Goal: Task Accomplishment & Management: Complete application form

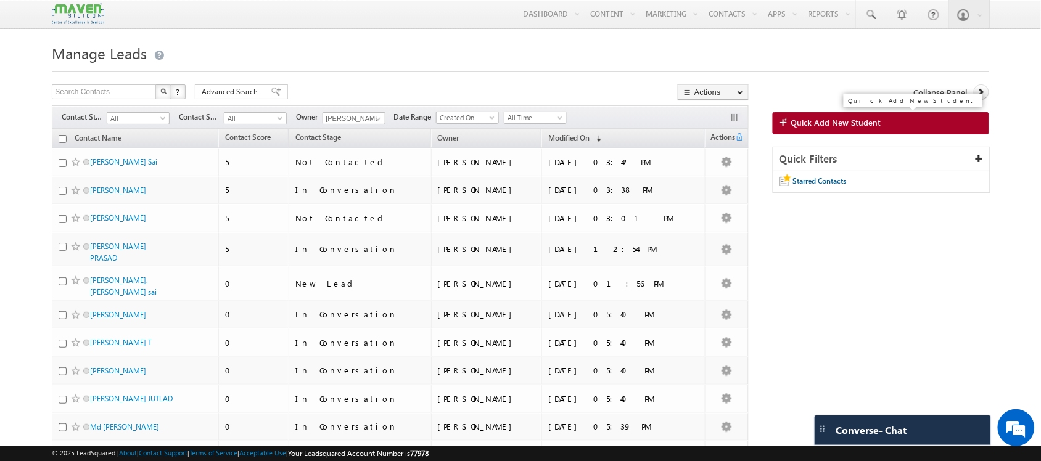
click at [856, 121] on span "Quick Add New Student" at bounding box center [837, 122] width 90 height 11
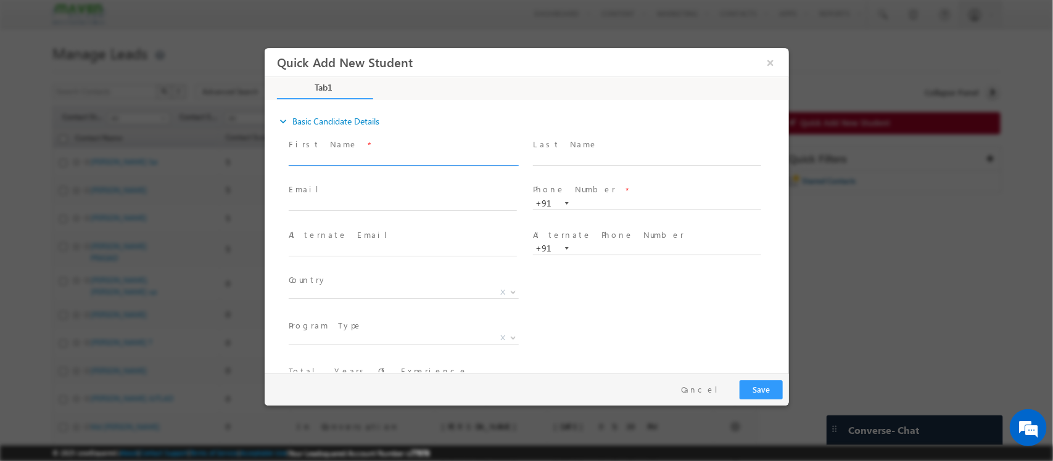
click at [436, 156] on input "text" at bounding box center [402, 160] width 228 height 12
click input "text"
paste input "naveen321kalluri@gmail.com"
type input "naveen321kalluri@gmail.com"
click at [374, 152] on div "First Name *" at bounding box center [407, 152] width 239 height 28
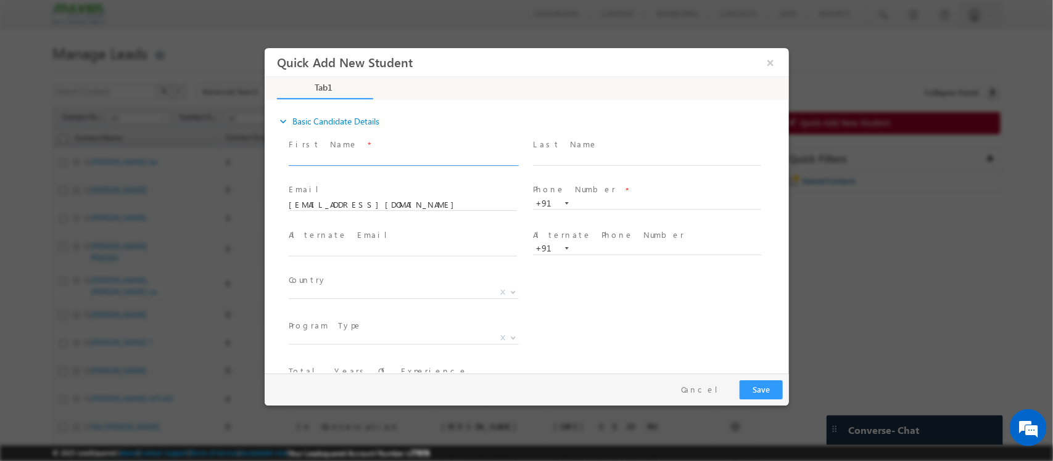
click at [336, 156] on input "text" at bounding box center [402, 160] width 228 height 12
type input "Naveen"
drag, startPoint x: 559, startPoint y: 150, endPoint x: 548, endPoint y: 159, distance: 14.5
click at [548, 159] on div "Last Name *" at bounding box center [651, 152] width 239 height 28
click at [548, 159] on input "text" at bounding box center [646, 160] width 228 height 12
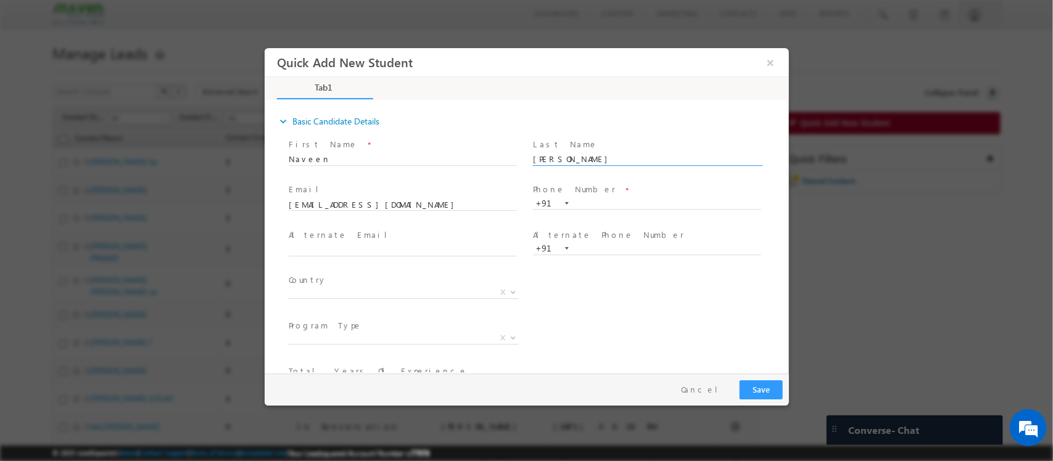
type input "Kumar"
click at [597, 203] on input "text" at bounding box center [646, 204] width 228 height 12
paste input "8374997257"
type input "8374997257"
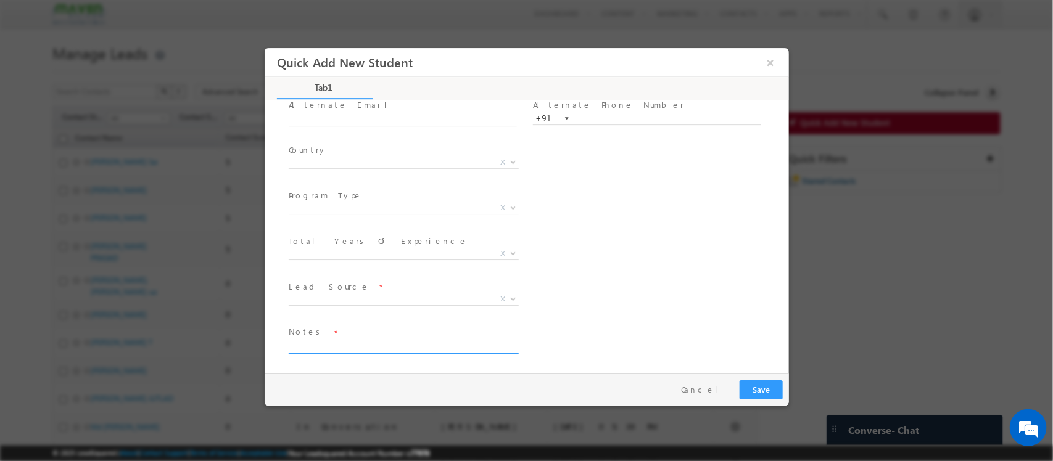
click at [366, 347] on textarea at bounding box center [402, 347] width 228 height 14
paste textarea "b.tech_-_electronics 1-2_years"
type textarea "b.tech_-_electronics 1-2_years"
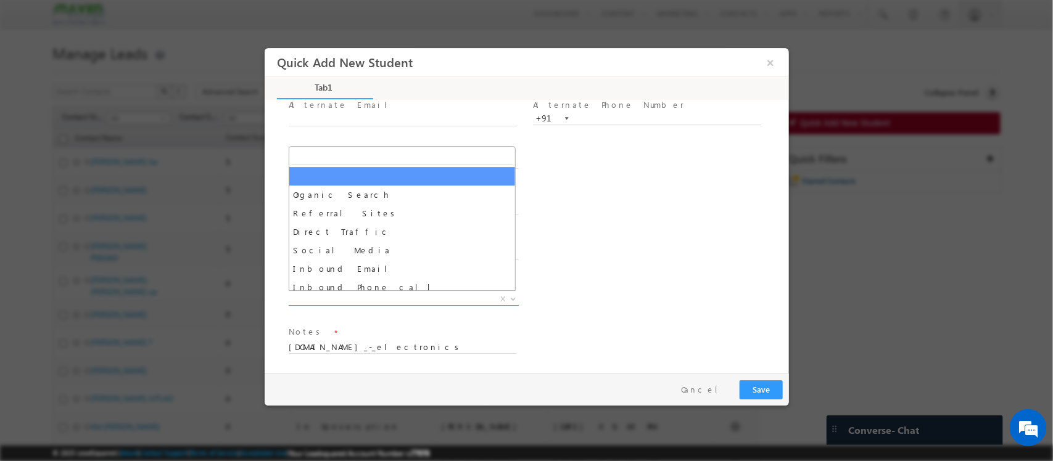
click at [428, 294] on span "X" at bounding box center [403, 300] width 230 height 12
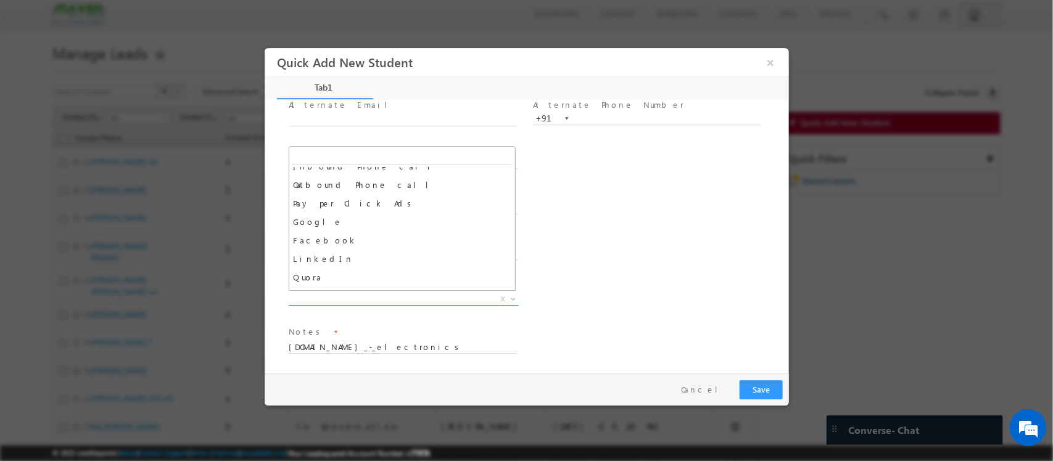
scroll to position [122, 0]
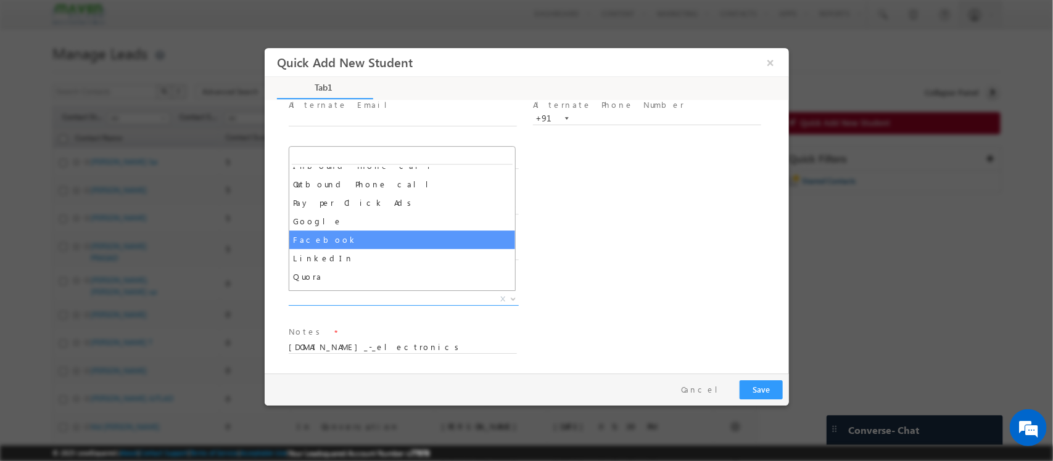
select select "Facebook"
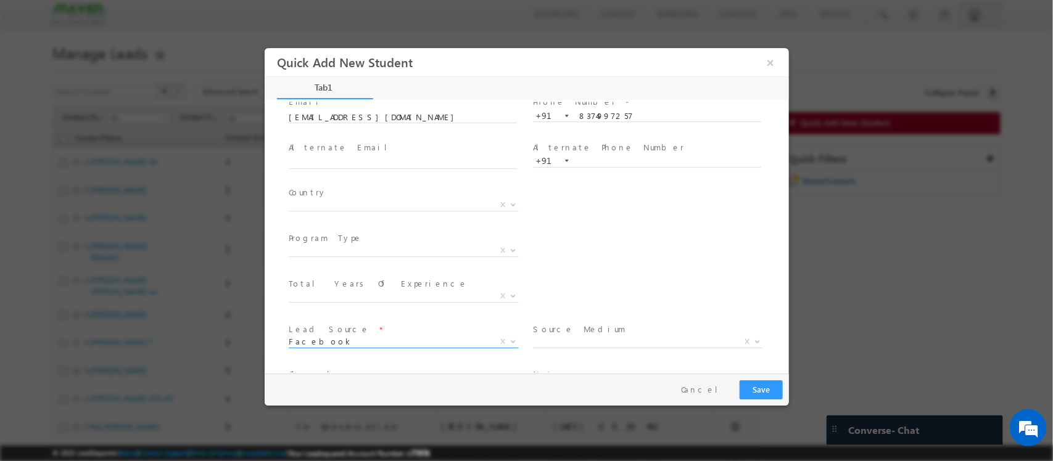
scroll to position [85, 0]
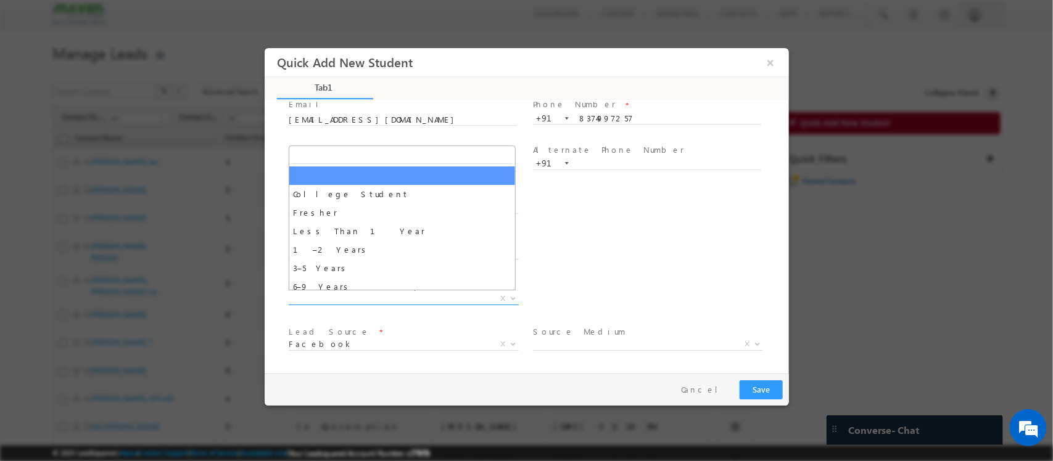
click at [437, 300] on span "X" at bounding box center [403, 299] width 230 height 12
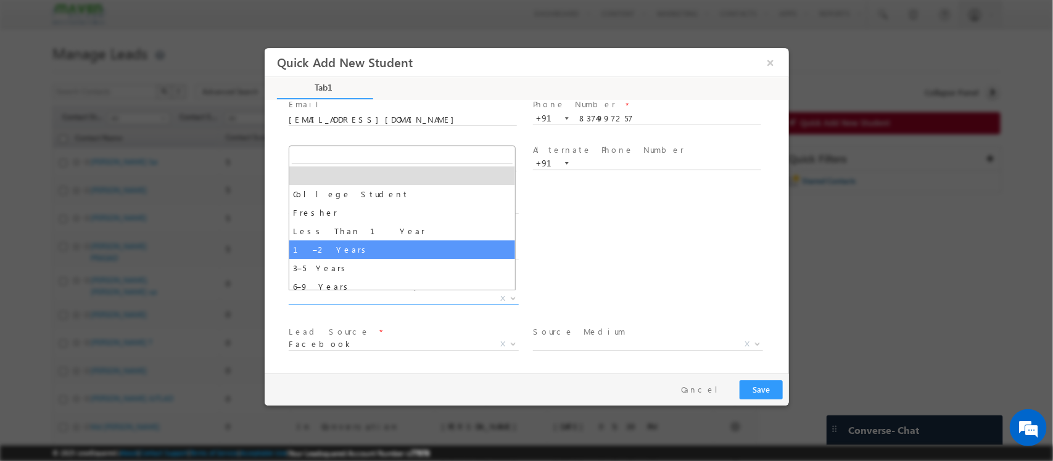
select select "1–2 Years"
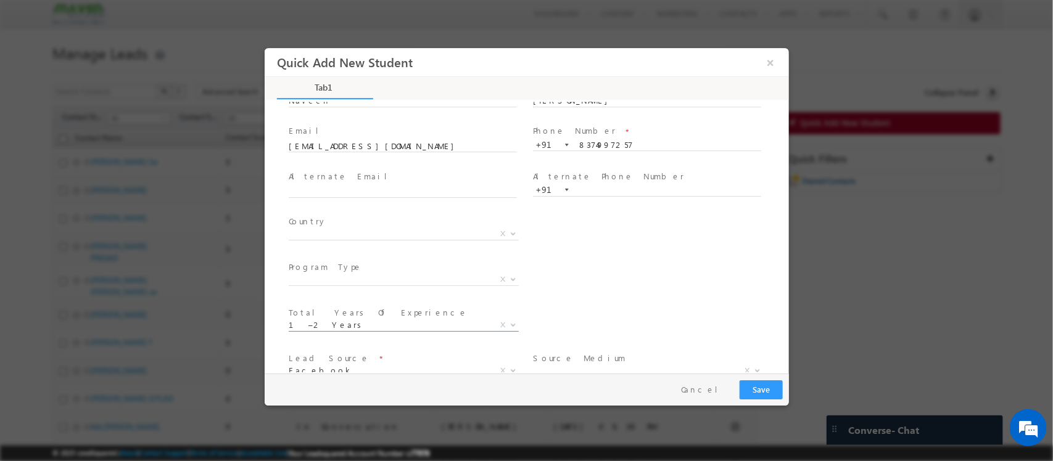
scroll to position [130, 0]
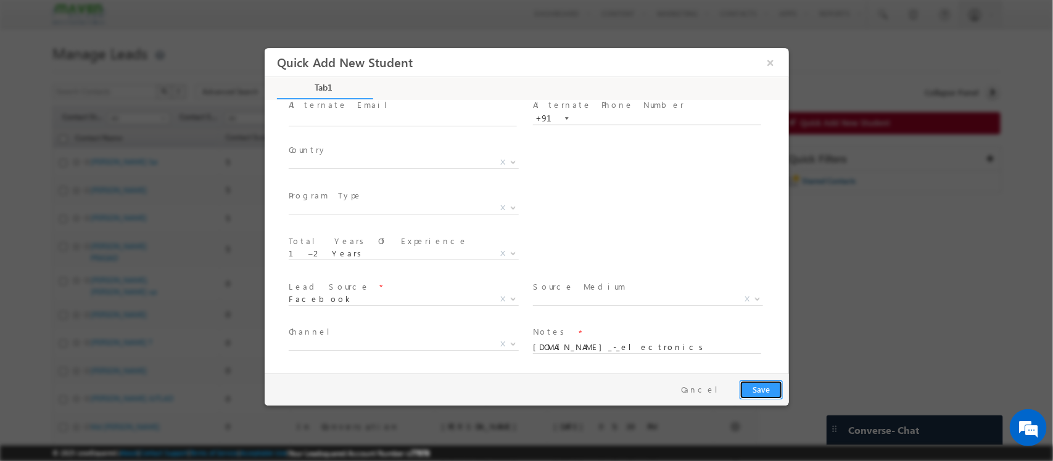
click at [762, 386] on button "Save" at bounding box center [760, 390] width 43 height 19
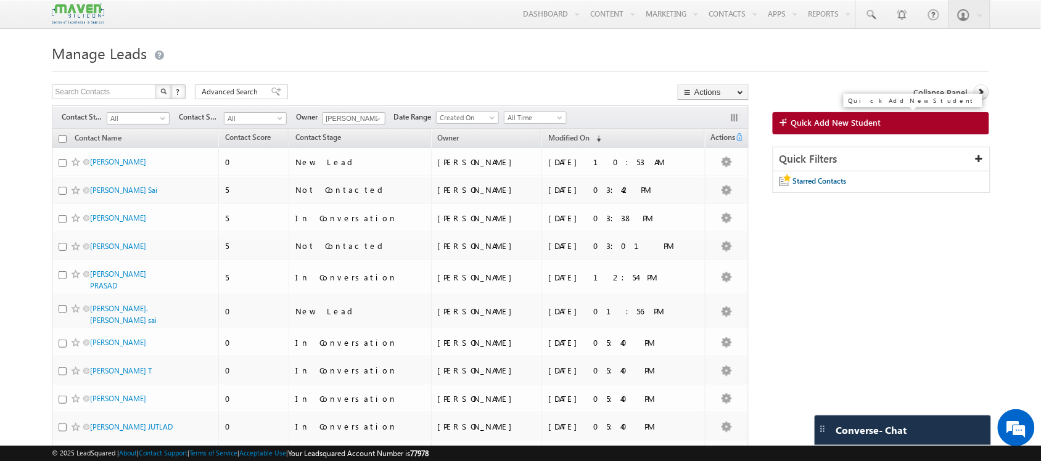
click at [870, 124] on span "Quick Add New Student" at bounding box center [837, 122] width 90 height 11
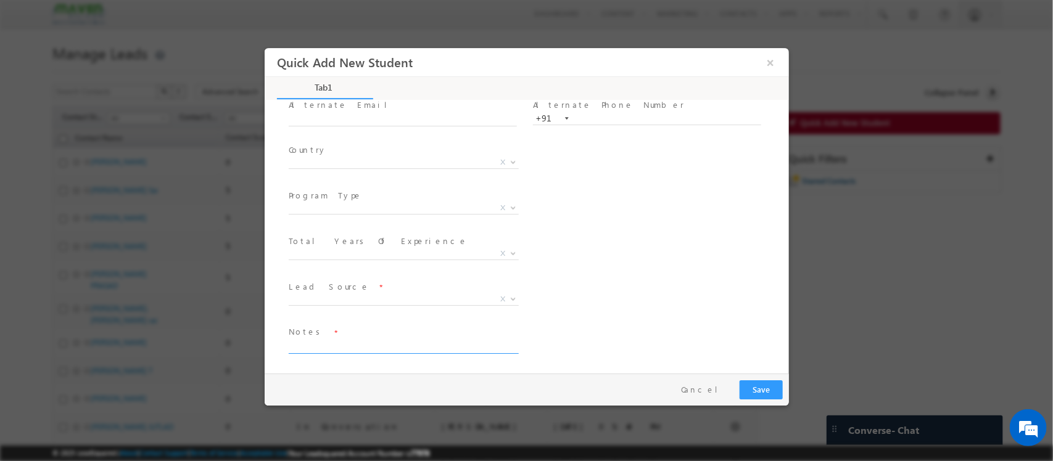
click at [403, 345] on textarea at bounding box center [402, 347] width 228 height 14
drag, startPoint x: 407, startPoint y: 354, endPoint x: 287, endPoint y: 360, distance: 119.8
click at [288, 360] on textarea "Mukesh Dasohamath mukeshdasohamath0@gmail.com 9741685142 be_-_electrical_and_el…" at bounding box center [402, 363] width 228 height 46
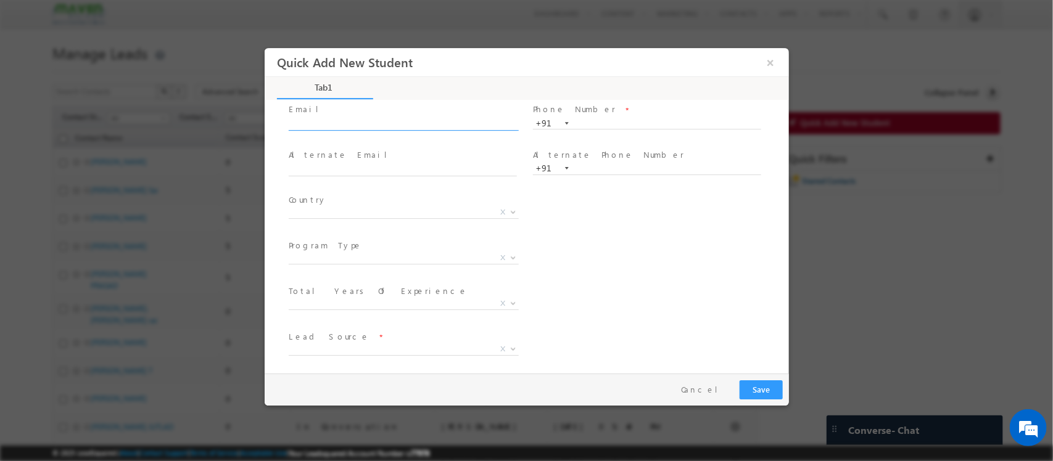
type textarea "Mukesh Dasohamath mukeshdasohamath0@gmail.com 9741685142 be_-_electrical_and_el…"
click input "text"
paste input "mukeshdasohamath0@gmail.com"
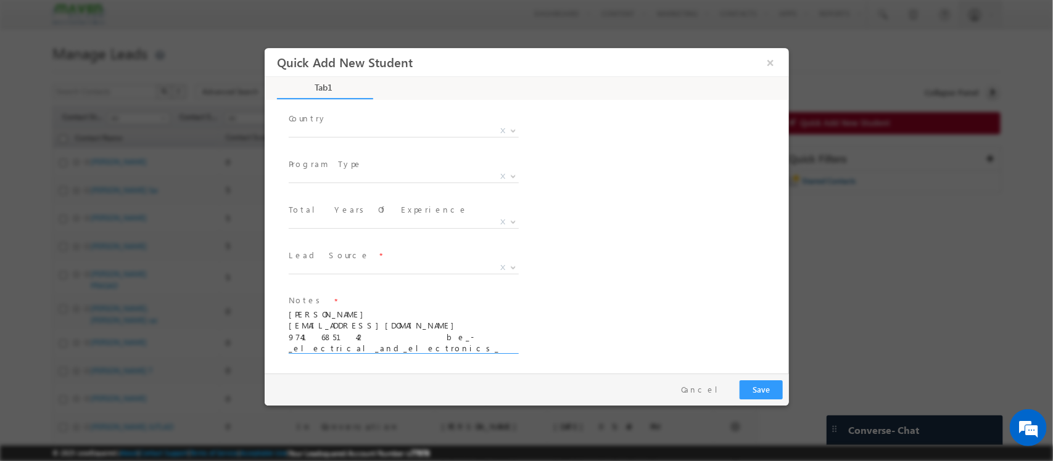
type input "mukeshdasohamath0@gmail.com"
click at [425, 325] on textarea "Mukesh Dasohamath mukeshdasohamath0@gmail.com 9741685142 be_-_electrical_and_el…" at bounding box center [402, 331] width 228 height 46
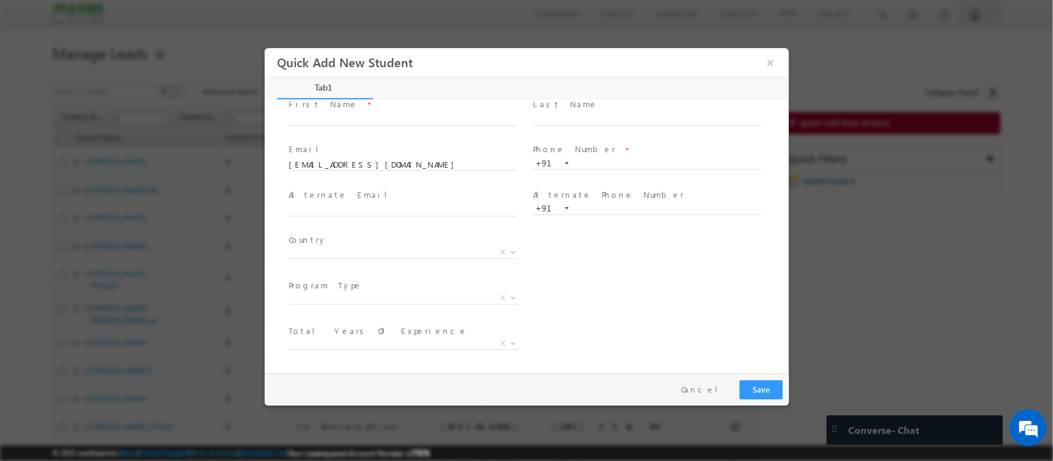
scroll to position [39, 0]
click at [616, 163] on input "text" at bounding box center [646, 165] width 228 height 12
paste input "9741685142"
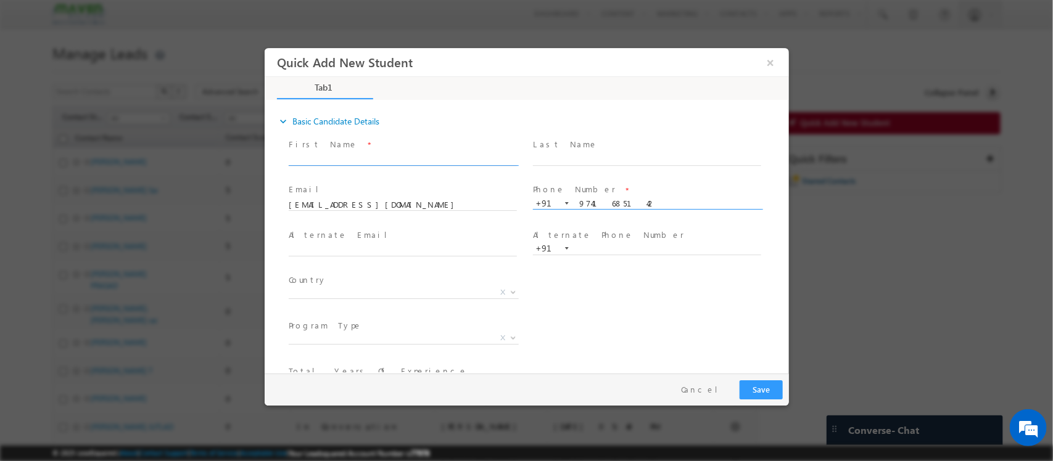
type input "9741685142"
click at [411, 154] on input "text" at bounding box center [402, 160] width 228 height 12
type input "Mukesh"
click at [576, 160] on input "text" at bounding box center [646, 160] width 228 height 12
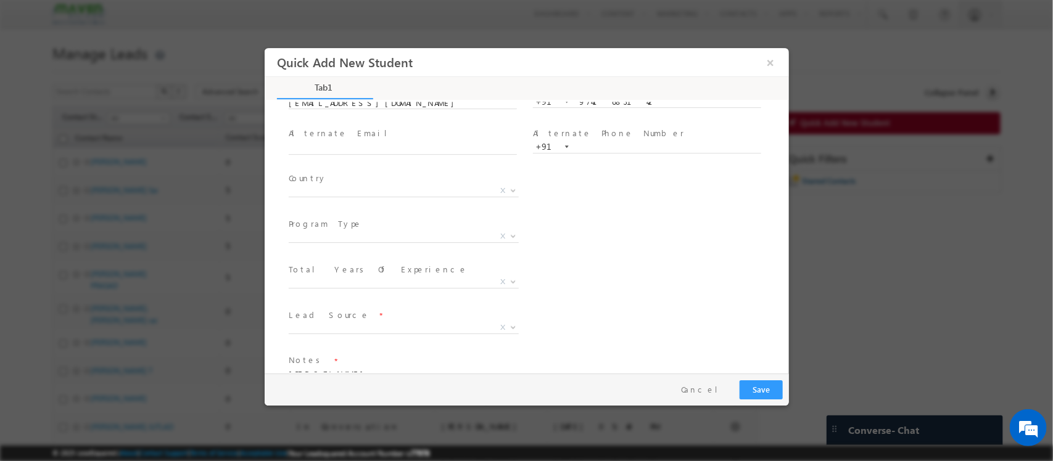
scroll to position [162, 0]
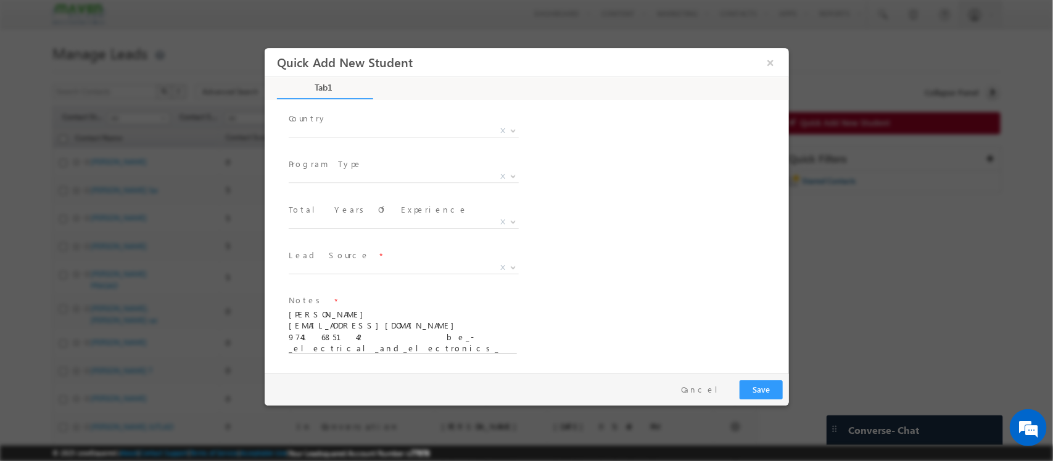
type input "Dasohamath"
click at [360, 266] on span "X" at bounding box center [403, 268] width 230 height 12
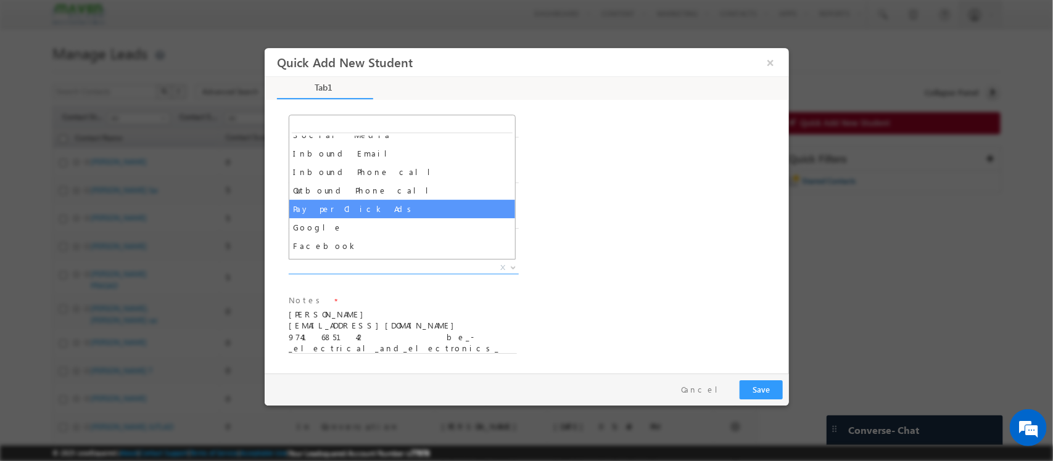
scroll to position [165, 0]
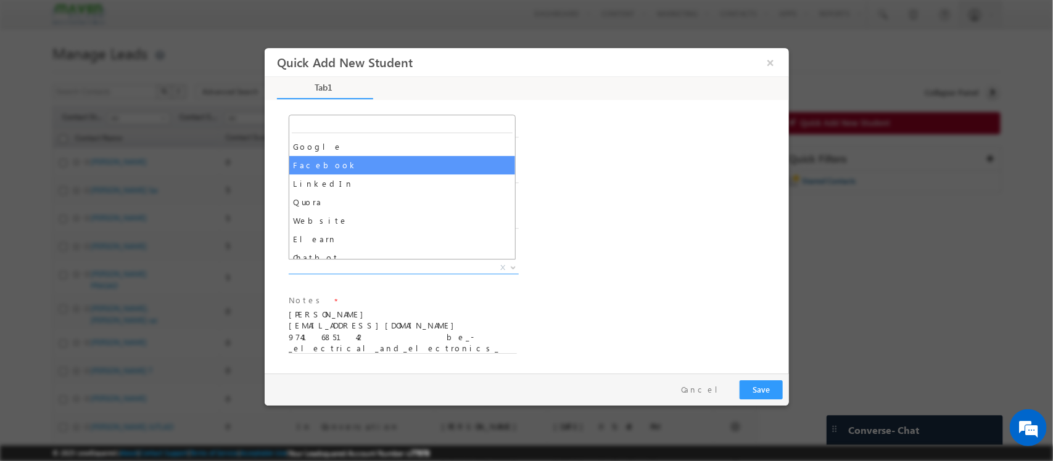
select select "Facebook"
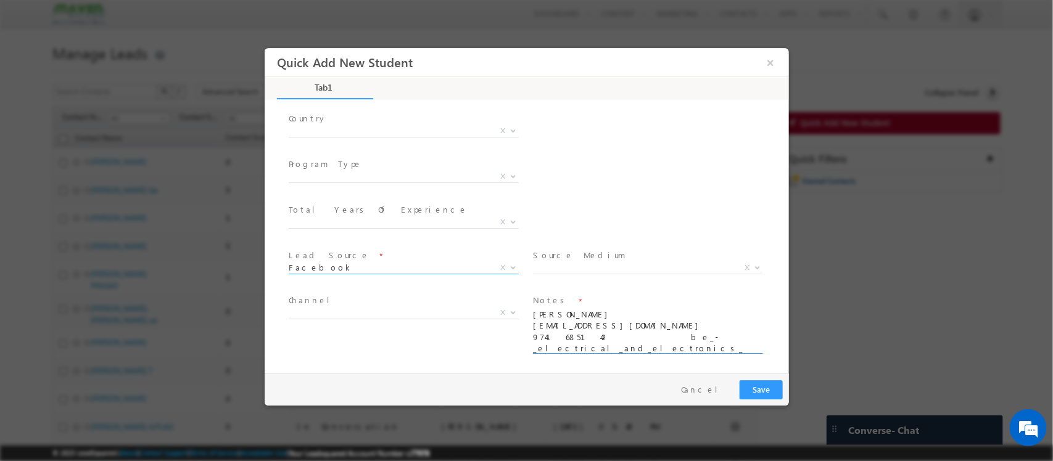
scroll to position [3, 0]
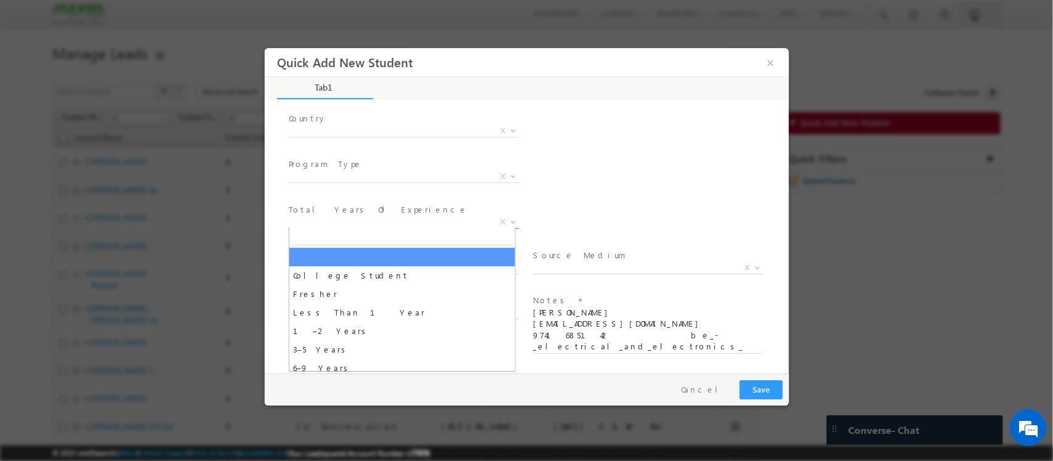
click at [403, 220] on span "X" at bounding box center [403, 223] width 230 height 12
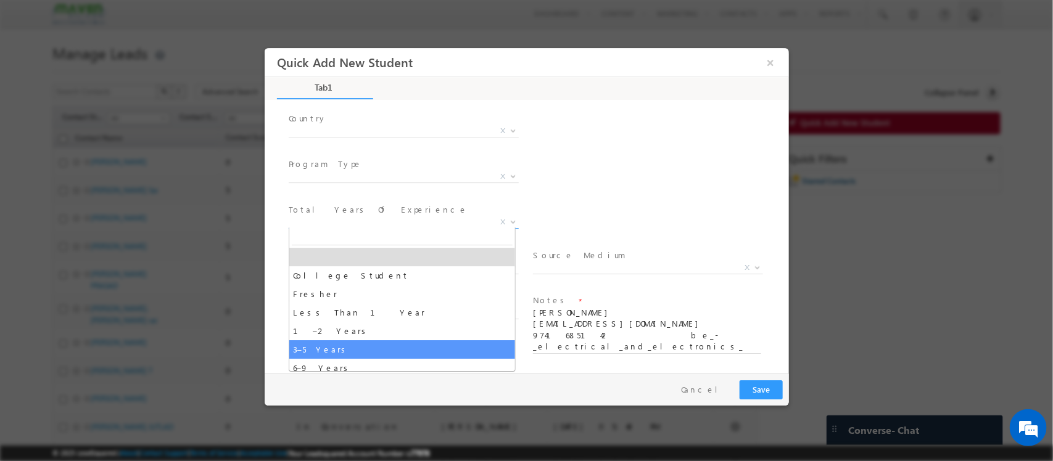
select select "3–5 Years"
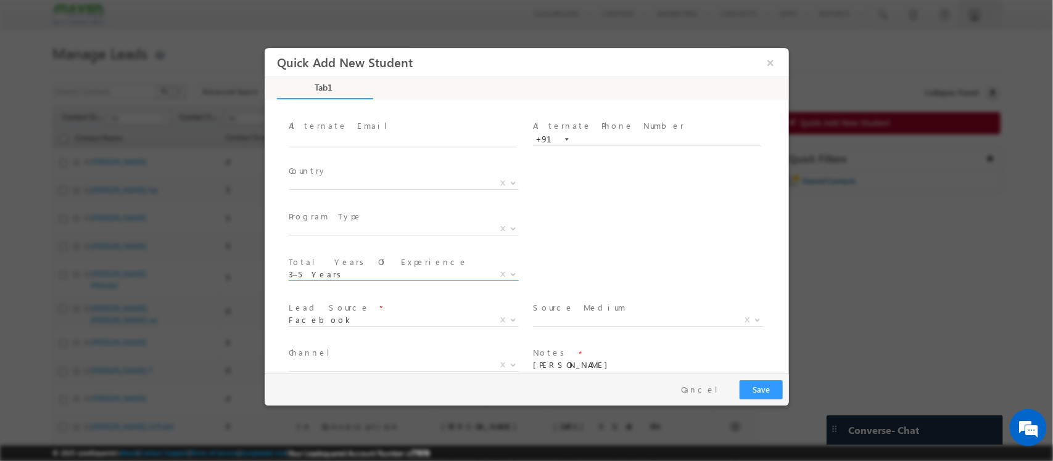
scroll to position [162, 0]
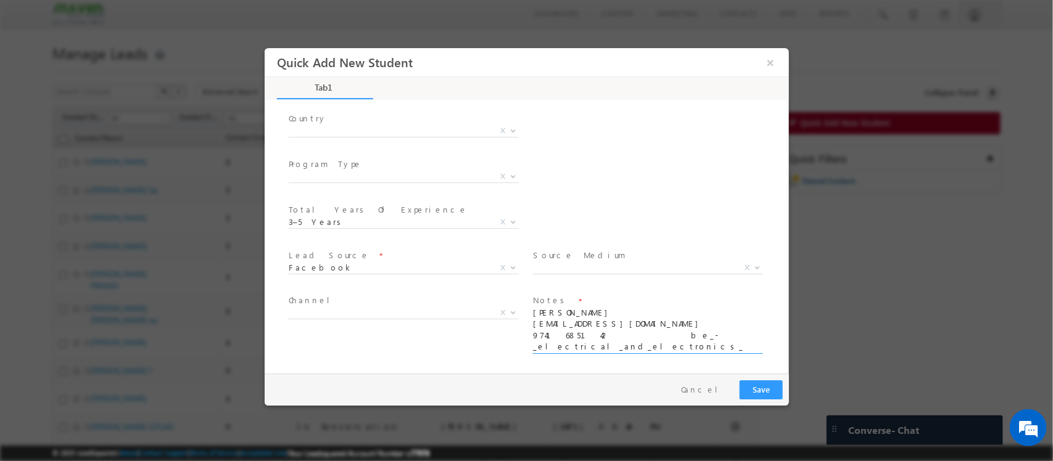
click at [581, 349] on textarea "Mukesh Dasohamath mukeshdasohamath0@gmail.com 9741685142 be_-_electrical_and_el…" at bounding box center [646, 331] width 228 height 46
click at [700, 326] on textarea "Mukesh Dasohamath mukeshdasohamath0@gmail.com 9741685142 be_-_electrical_and_el…" at bounding box center [646, 331] width 228 height 46
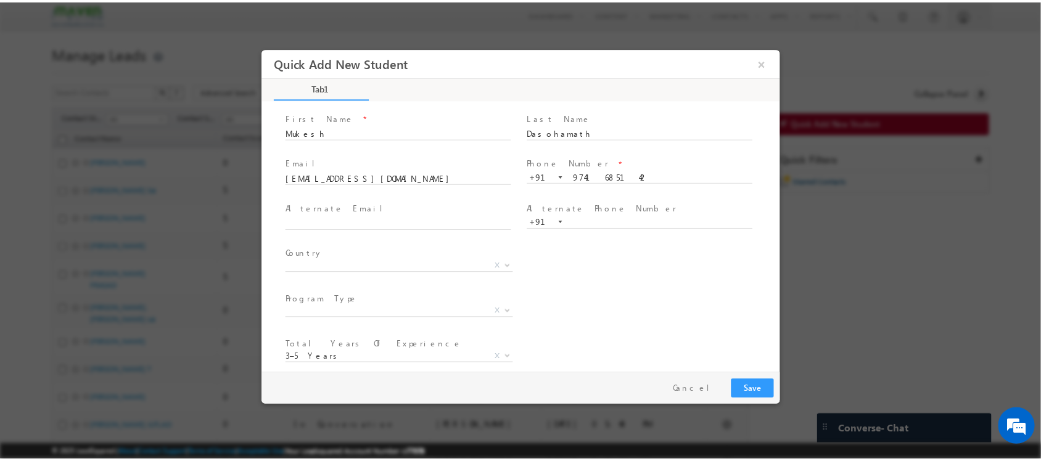
scroll to position [159, 0]
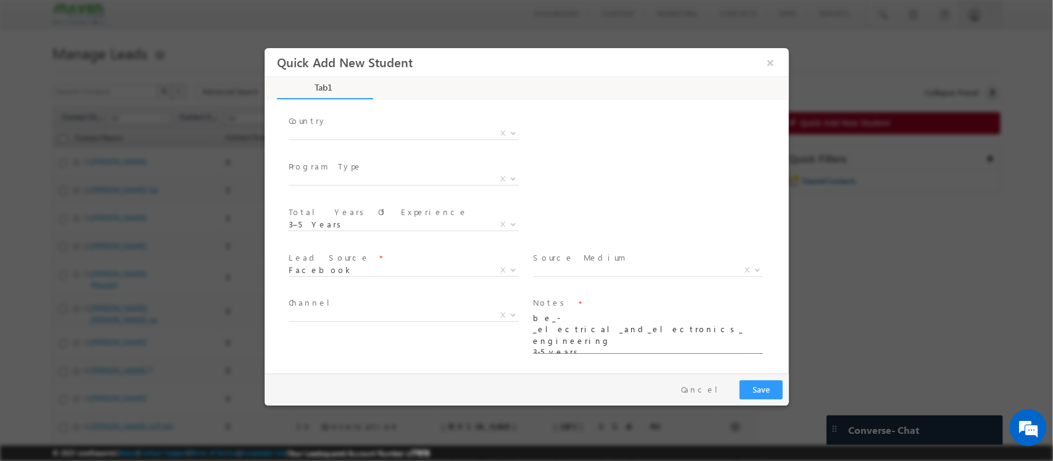
type textarea "be_-_electrical_and_electronics_engineering 3-5_years"
click at [777, 387] on button "Save" at bounding box center [760, 390] width 43 height 19
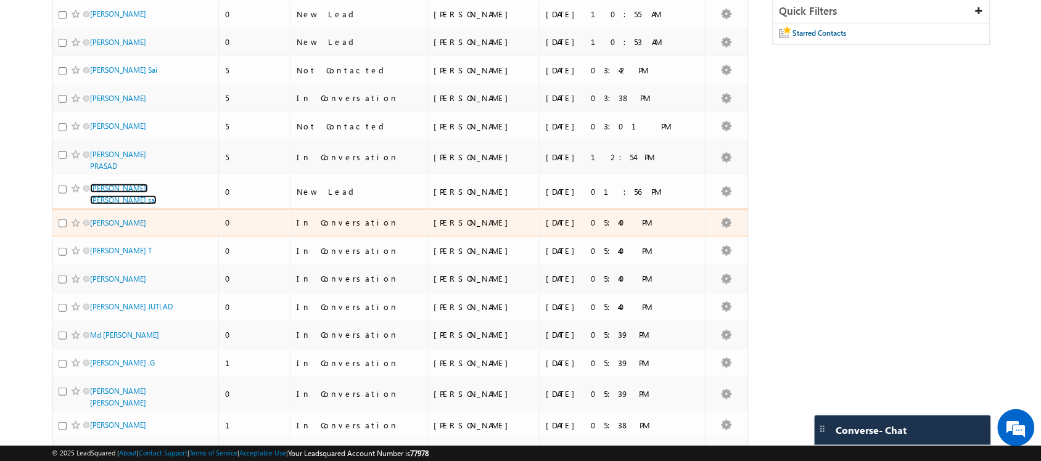
scroll to position [106, 0]
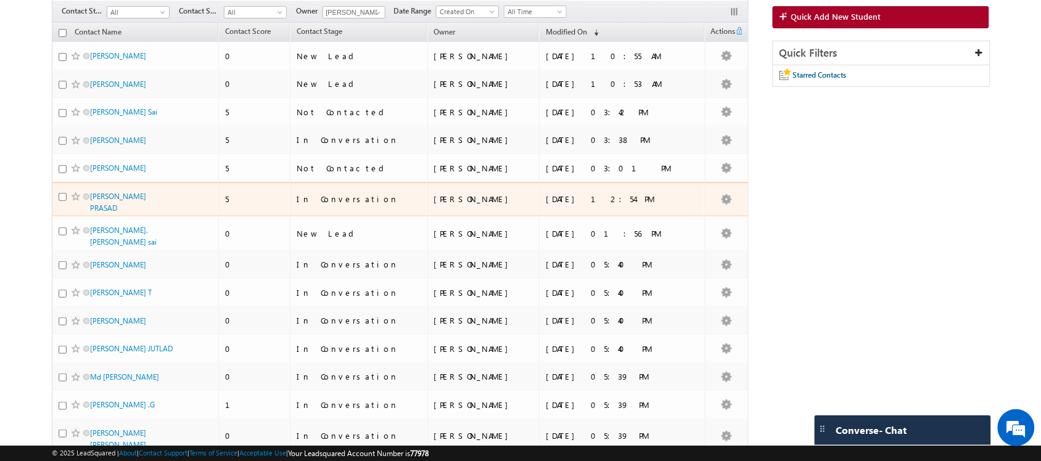
click at [176, 198] on div "KANDREGULA GIRI PRASAD" at bounding box center [134, 202] width 83 height 23
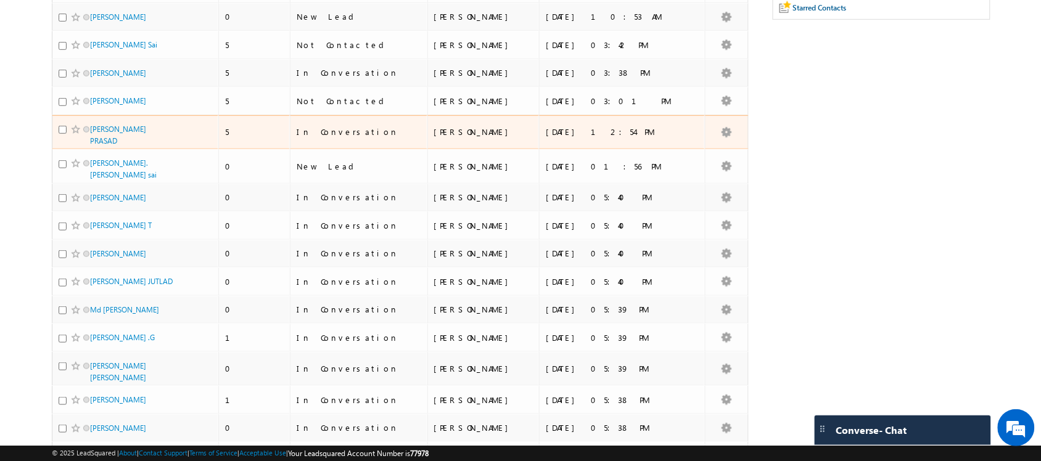
scroll to position [174, 0]
click at [134, 131] on link "KANDREGULA GIRI PRASAD" at bounding box center [118, 134] width 56 height 21
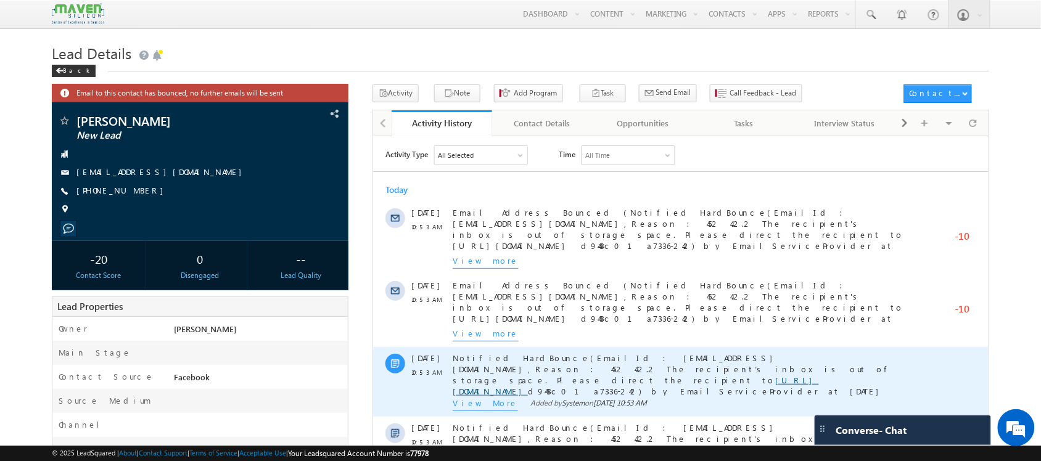
click at [633, 374] on link "[URL][DOMAIN_NAME]" at bounding box center [635, 385] width 366 height 22
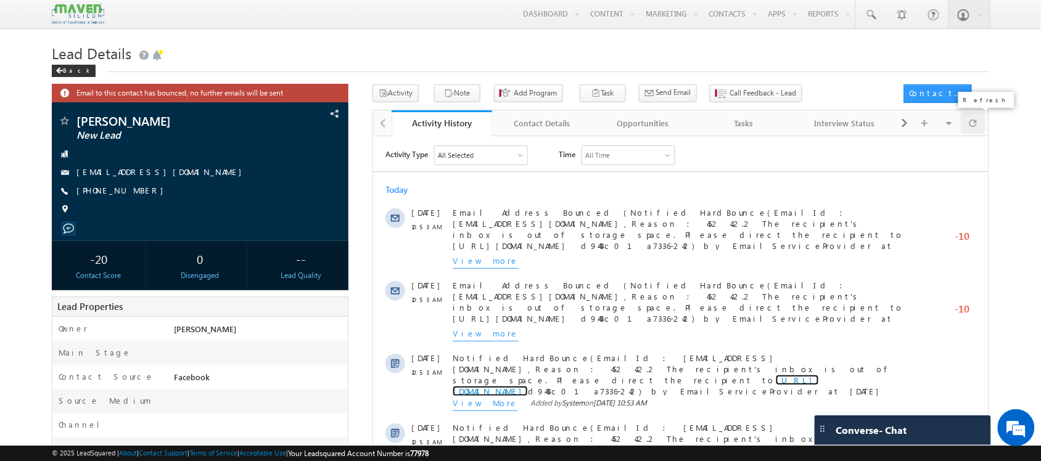
click at [977, 118] on span at bounding box center [973, 123] width 7 height 22
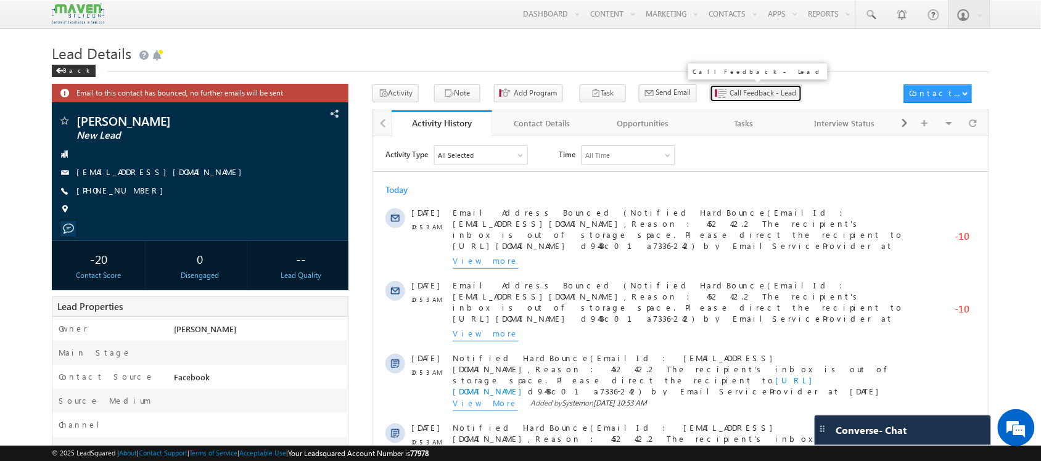
click at [734, 93] on span "Call Feedback - Lead" at bounding box center [763, 93] width 67 height 11
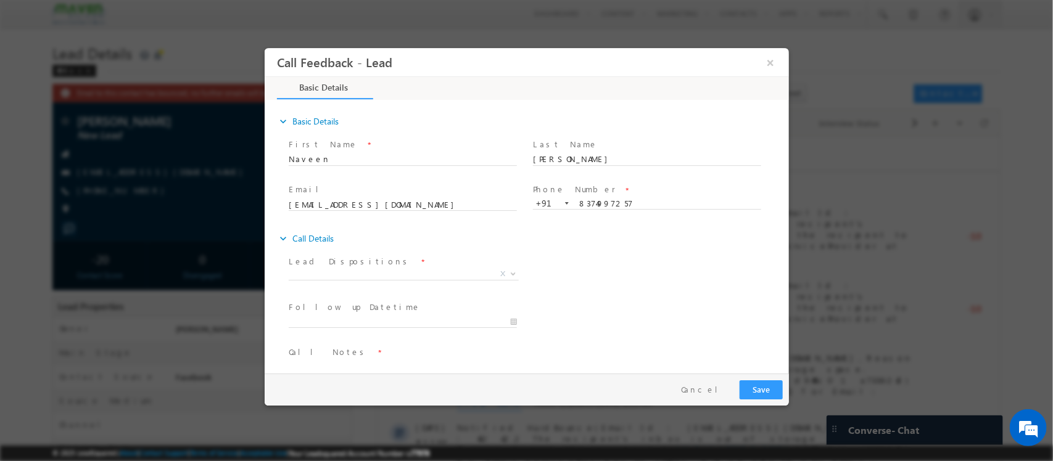
drag, startPoint x: 391, startPoint y: 285, endPoint x: 421, endPoint y: 275, distance: 32.4
click at [421, 275] on span "Prospect Interested Re-enquired Invalid Number Not Contacted Not Interested In …" at bounding box center [407, 276] width 239 height 15
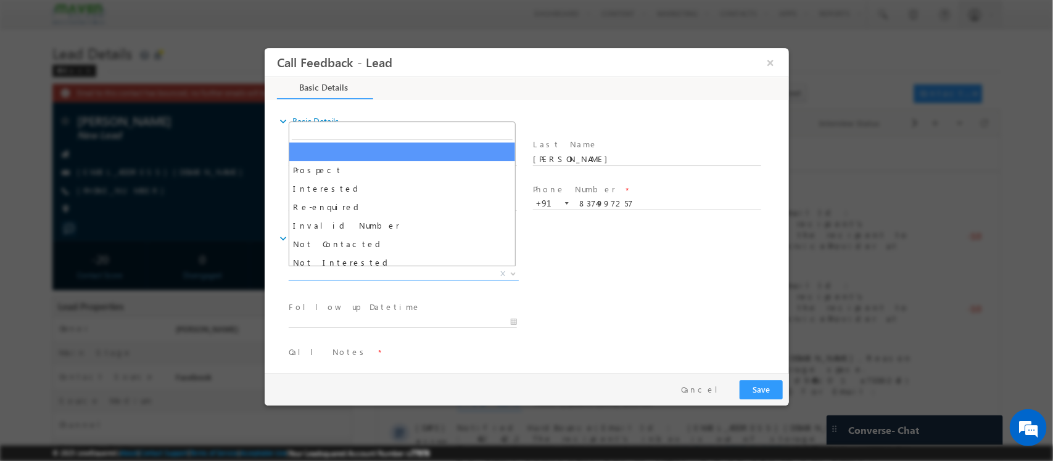
click at [421, 275] on span "X" at bounding box center [403, 274] width 230 height 12
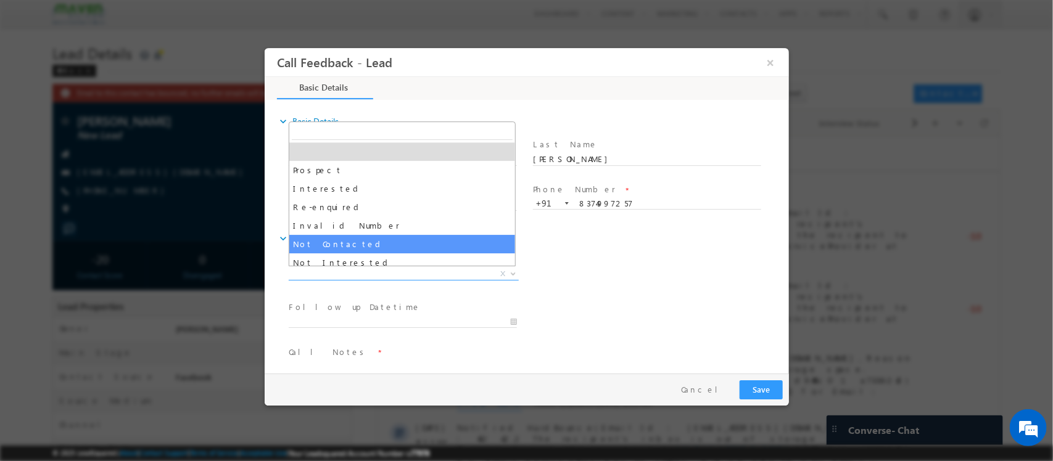
select select "Not Contacted"
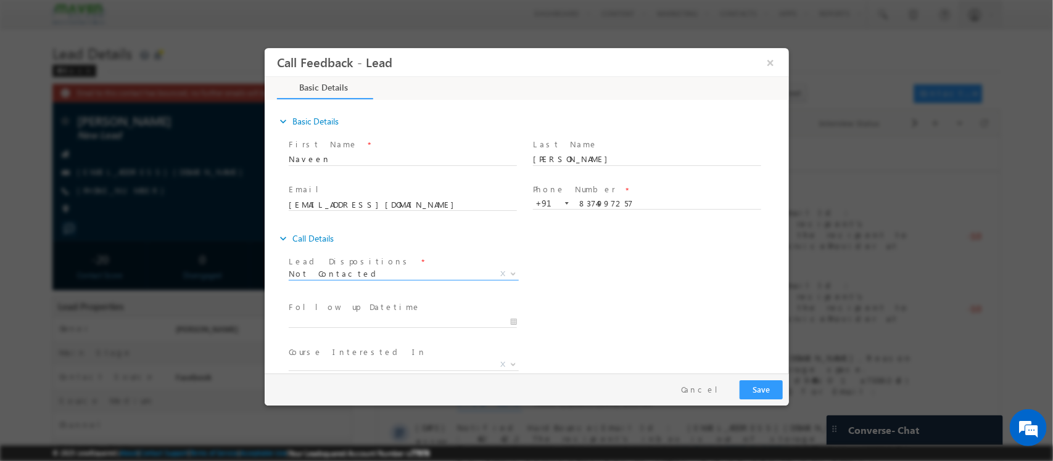
scroll to position [66, 0]
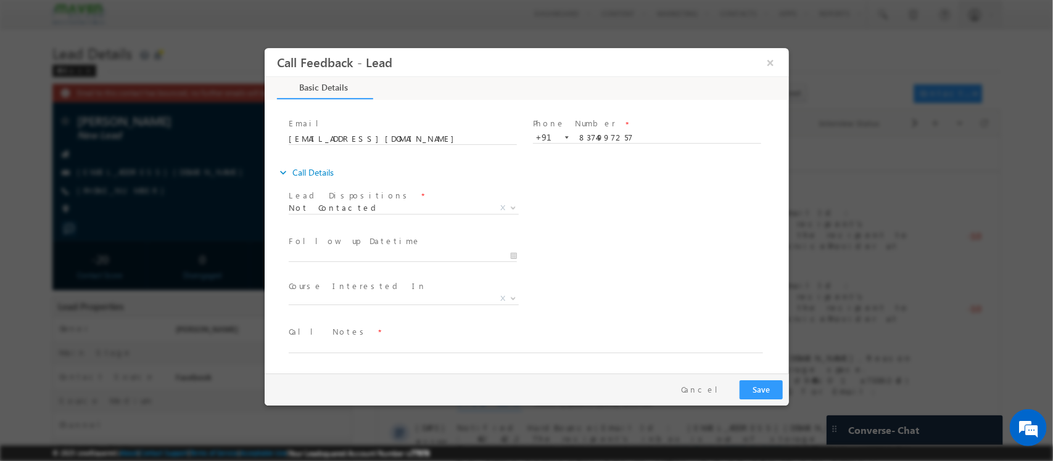
drag, startPoint x: 389, startPoint y: 335, endPoint x: 385, endPoint y: 347, distance: 12.5
click at [385, 347] on div "Call Notes *" at bounding box center [531, 340] width 486 height 28
click at [385, 347] on textarea at bounding box center [525, 346] width 474 height 14
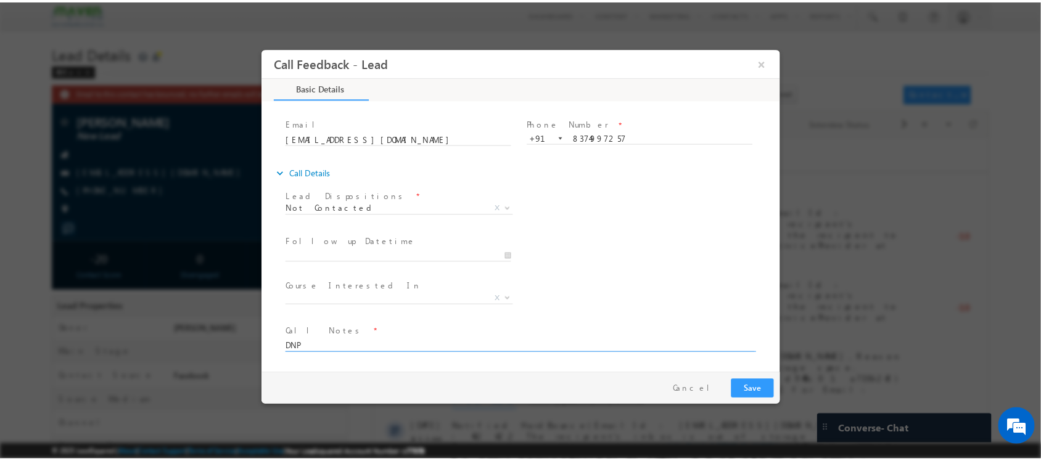
scroll to position [0, 0]
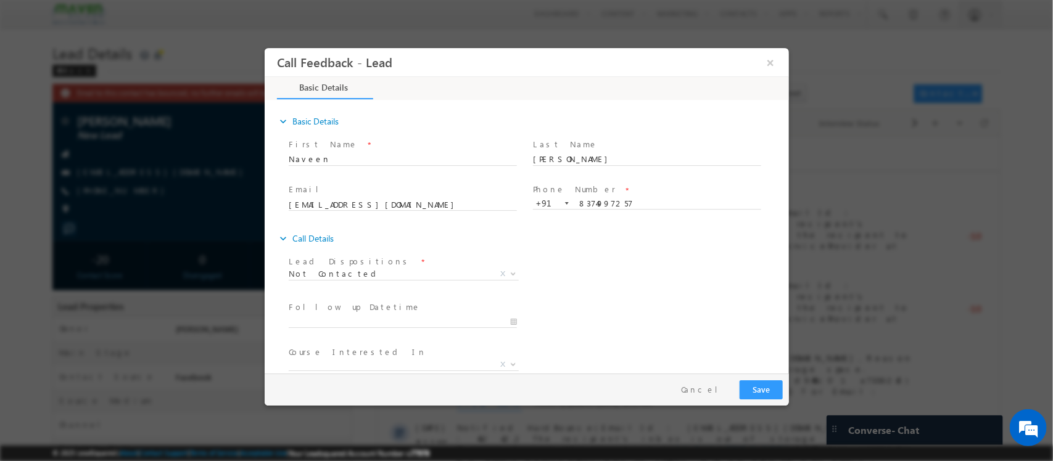
type textarea "DNP"
click at [759, 389] on button "Save" at bounding box center [760, 390] width 43 height 19
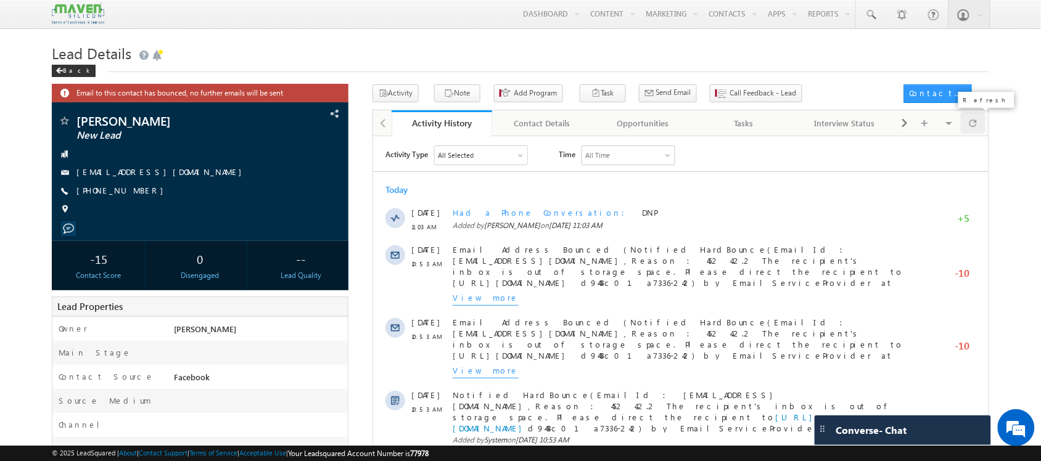
click at [978, 121] on div at bounding box center [973, 123] width 24 height 22
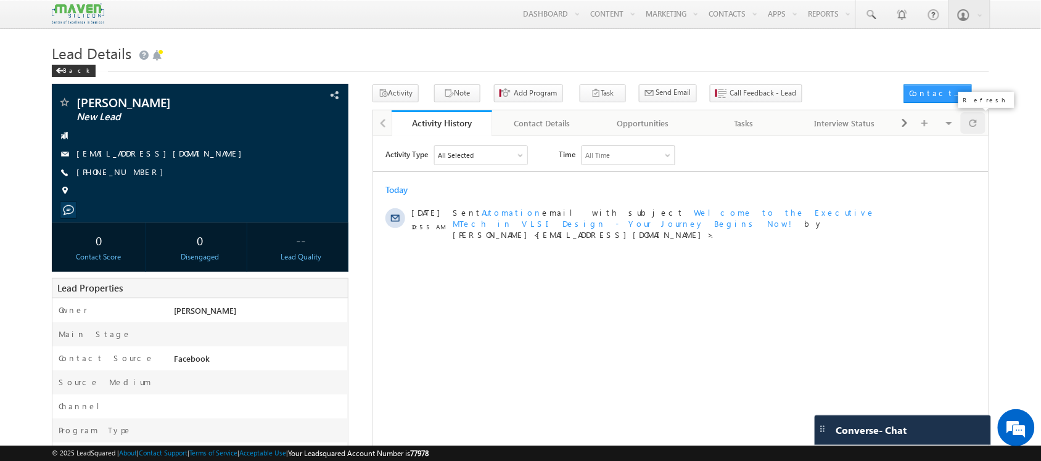
click at [976, 124] on span at bounding box center [973, 123] width 7 height 22
click at [979, 122] on div at bounding box center [973, 123] width 24 height 22
click at [972, 123] on span at bounding box center [973, 123] width 7 height 22
click at [970, 124] on span at bounding box center [973, 123] width 7 height 22
click at [982, 133] on div at bounding box center [973, 123] width 24 height 22
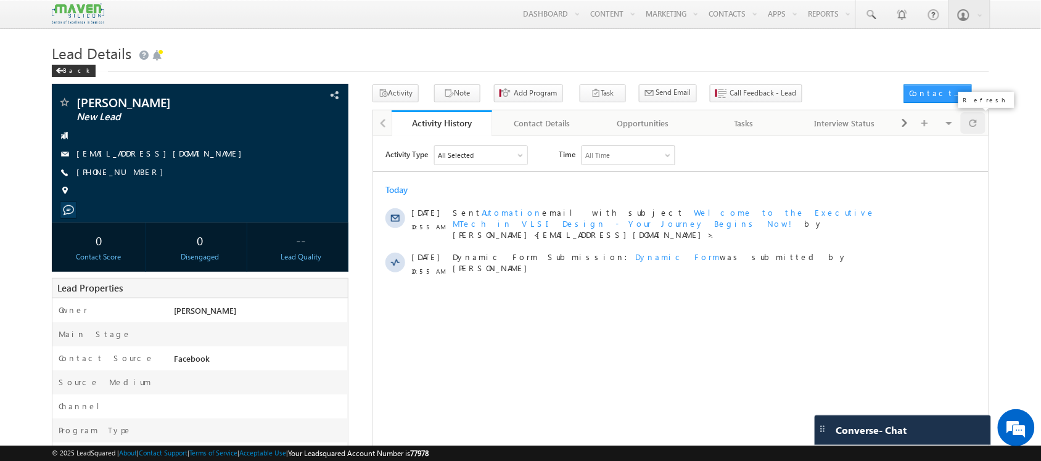
click at [982, 133] on div at bounding box center [973, 123] width 24 height 22
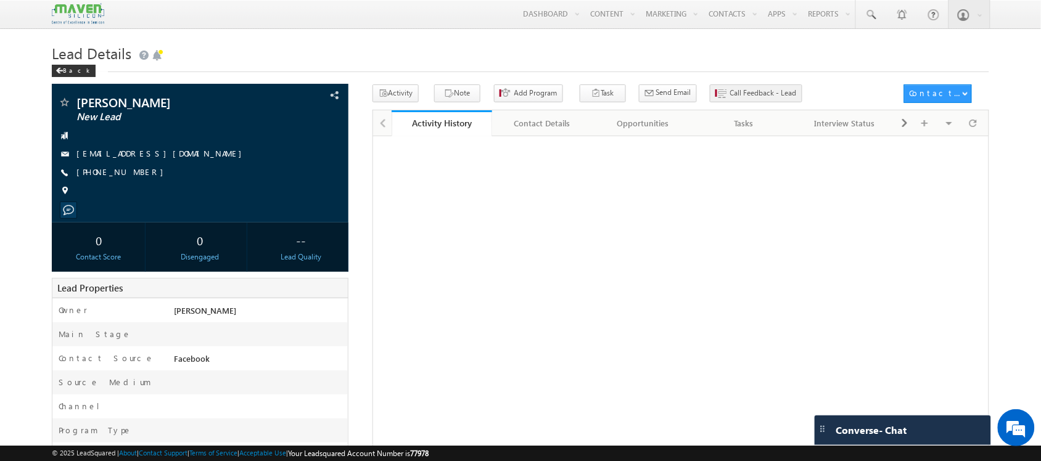
drag, startPoint x: 982, startPoint y: 133, endPoint x: 720, endPoint y: 101, distance: 263.5
click at [721, 100] on button "Call Feedback - Lead" at bounding box center [756, 94] width 93 height 18
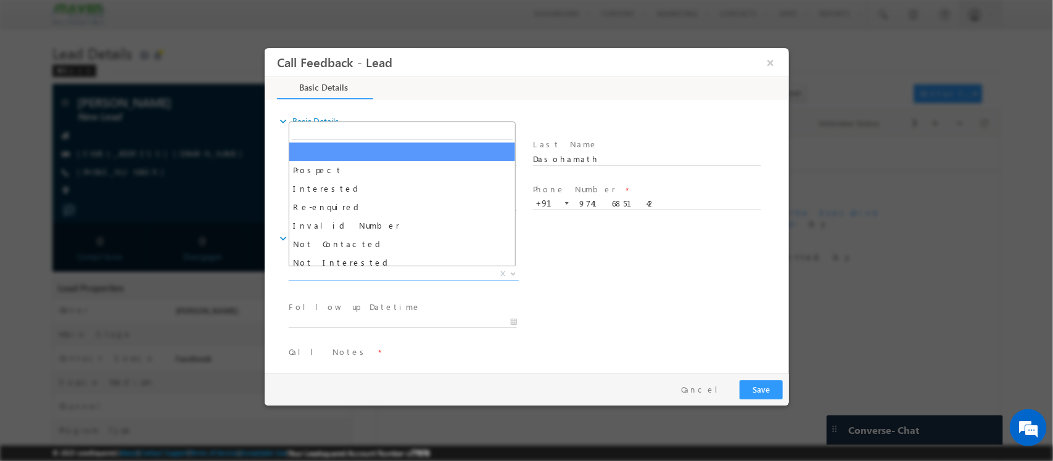
click at [380, 270] on span "X" at bounding box center [403, 274] width 230 height 12
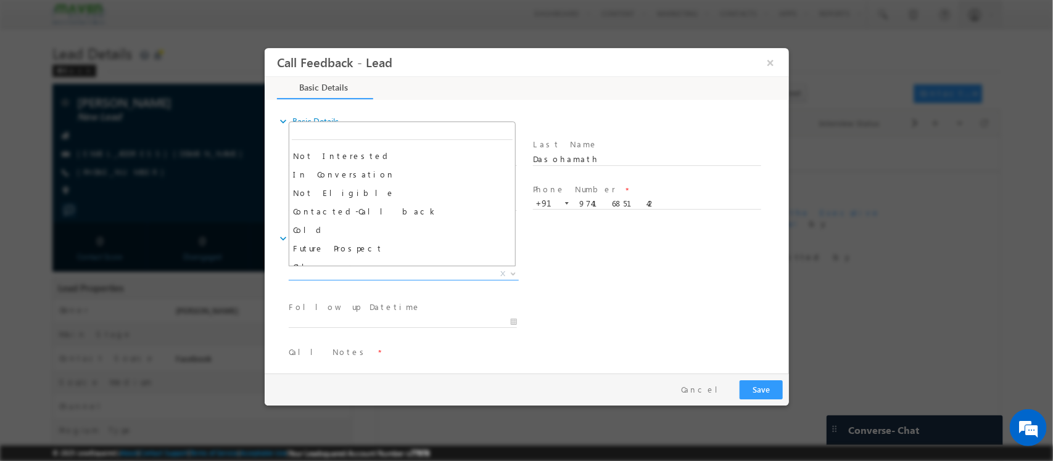
scroll to position [108, 0]
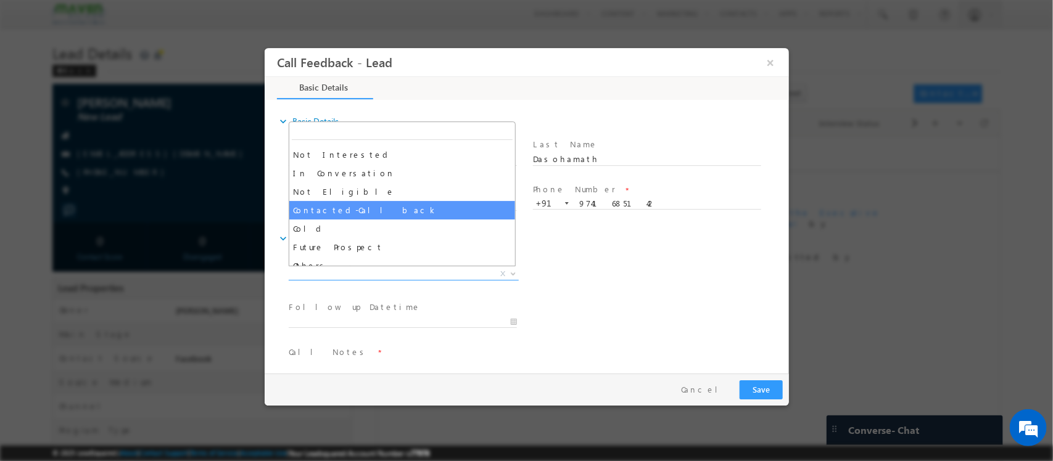
select select "Contacted-Call back"
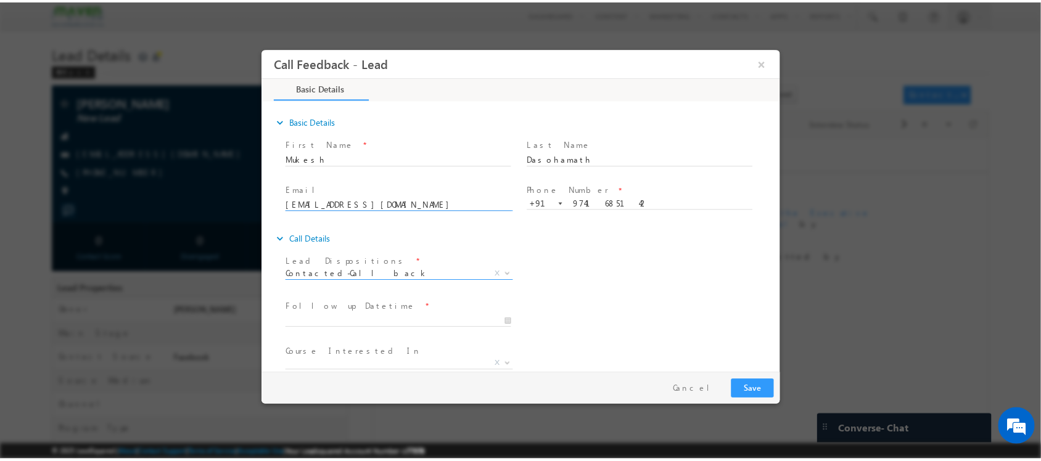
scroll to position [66, 0]
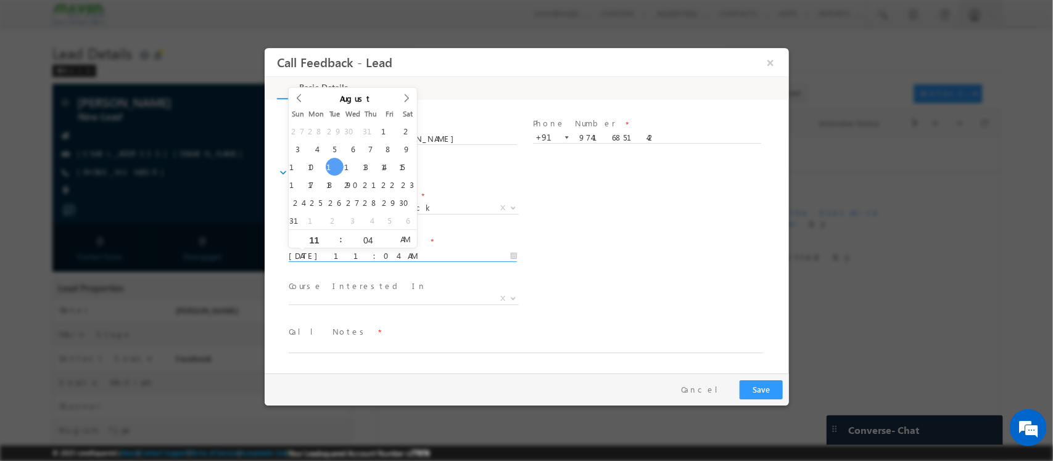
click at [385, 254] on input "12/08/2025 11:04 AM" at bounding box center [402, 256] width 228 height 12
type input "12/08/2025 12:04 PM"
type input "12"
click at [333, 238] on span at bounding box center [335, 234] width 9 height 9
type input "12/08/2025 1:04 PM"
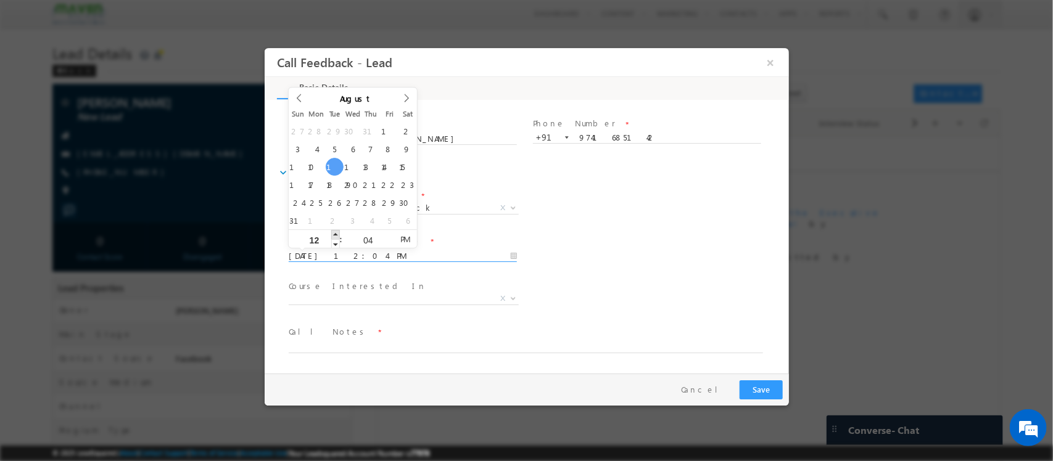
type input "01"
click at [333, 238] on span at bounding box center [335, 234] width 9 height 9
type input "12/08/2025 2:04 PM"
type input "02"
click at [333, 238] on span at bounding box center [335, 234] width 9 height 9
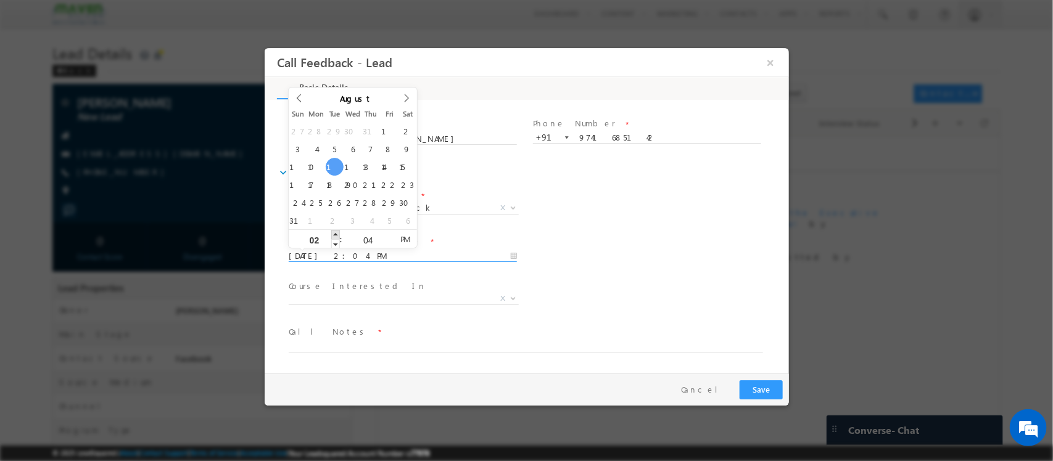
type input "12/08/2025 3:04 PM"
type input "03"
click at [333, 238] on span at bounding box center [335, 234] width 9 height 9
type input "12/08/2025 4:04 PM"
type input "04"
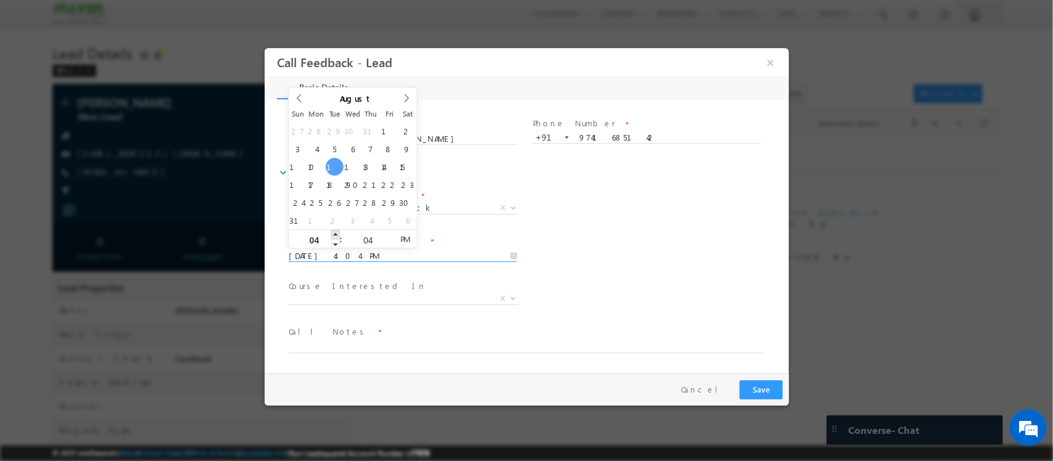
click at [333, 238] on span at bounding box center [335, 234] width 9 height 9
type input "12/08/2025 5:04 PM"
type input "05"
click at [333, 238] on span at bounding box center [335, 234] width 9 height 9
type input "12/08/2025 6:04 PM"
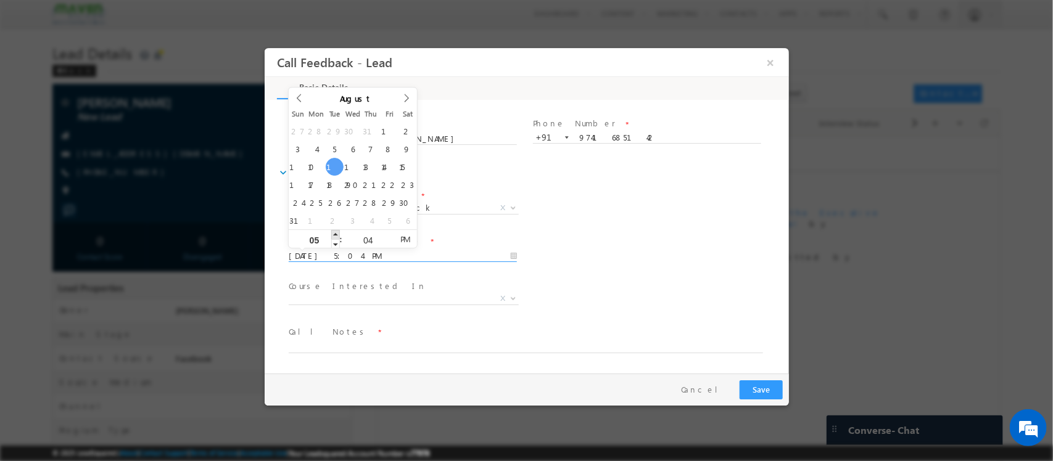
type input "06"
click at [333, 238] on span at bounding box center [335, 234] width 9 height 9
type input "12/08/2025 6:03 PM"
type input "03"
click at [384, 244] on span at bounding box center [388, 243] width 9 height 9
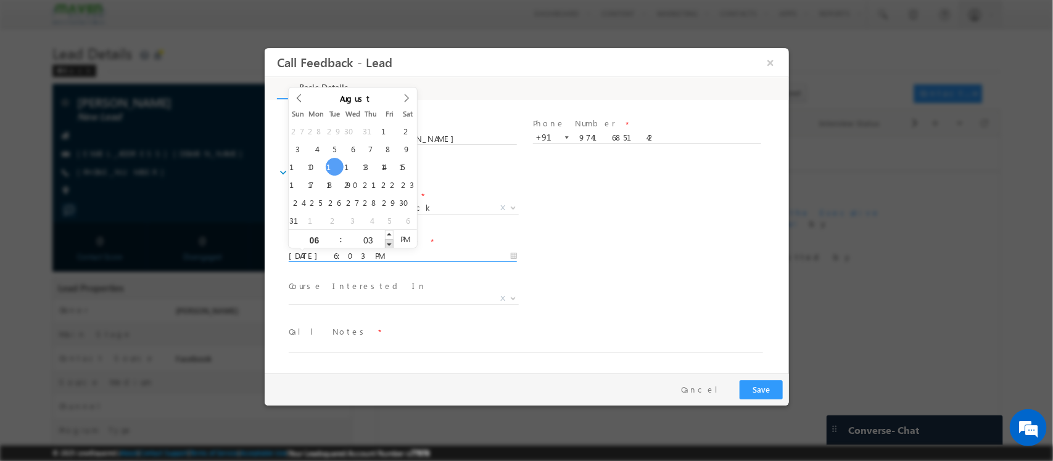
type input "12/08/2025 6:02 PM"
type input "02"
click at [384, 244] on span at bounding box center [388, 243] width 9 height 9
type input "12/08/2025 6:01 PM"
type input "01"
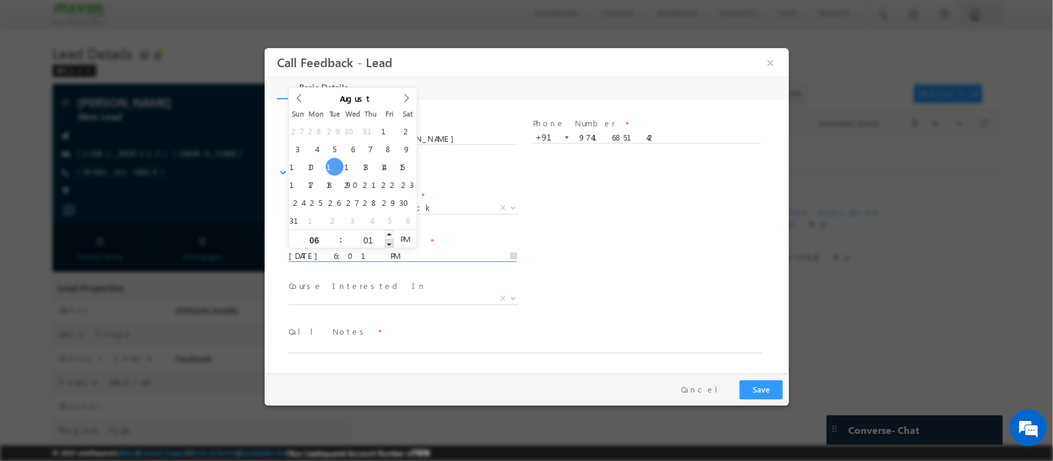
click at [384, 244] on span at bounding box center [388, 243] width 9 height 9
type input "12/08/2025 6:00 PM"
type input "00"
click at [384, 244] on span at bounding box center [388, 243] width 9 height 9
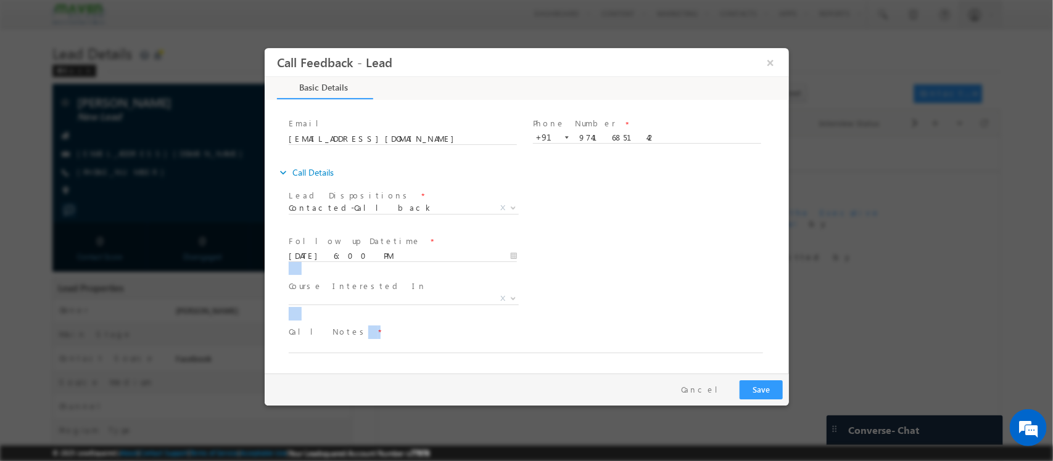
drag, startPoint x: 637, startPoint y: 267, endPoint x: 490, endPoint y: 341, distance: 164.4
click at [490, 341] on div "Lead Dispositions * Prospect Interested Re-enquired Invalid Number Not Contacte…" at bounding box center [532, 278] width 512 height 182
drag, startPoint x: 490, startPoint y: 341, endPoint x: 420, endPoint y: 358, distance: 72.4
click at [420, 354] on span at bounding box center [531, 346] width 486 height 15
type textarea "d"
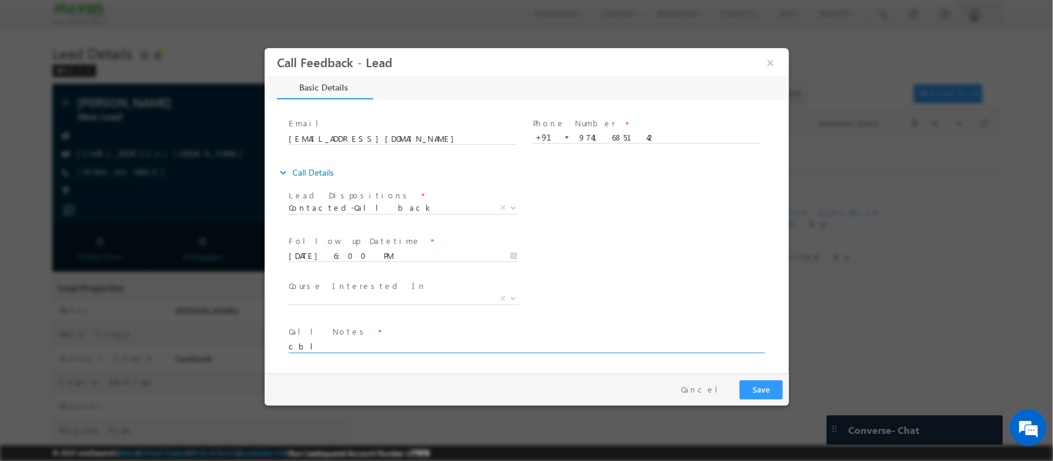
type textarea "cbl"
click at [764, 393] on button "Save" at bounding box center [760, 390] width 43 height 19
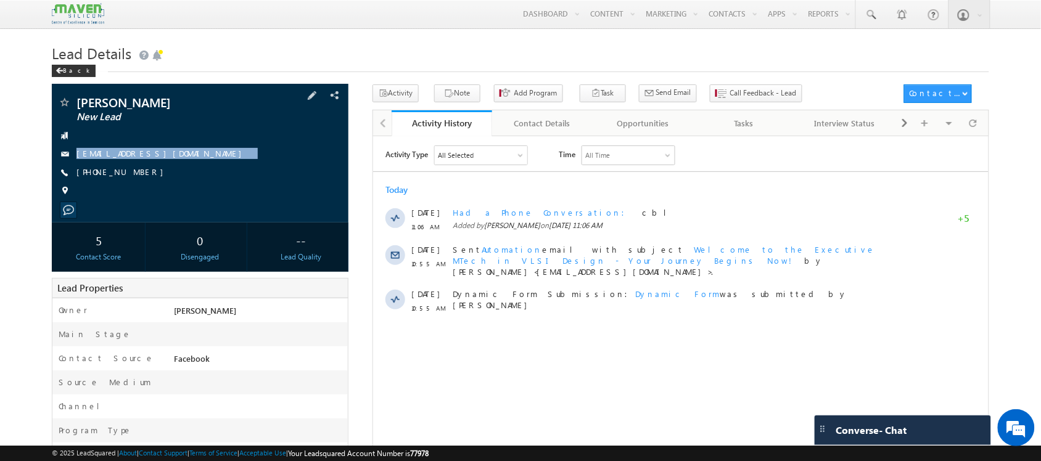
drag, startPoint x: 210, startPoint y: 153, endPoint x: 223, endPoint y: 162, distance: 16.1
click at [223, 162] on div "Mukesh Dasohamath New Lead mukeshdasohamath0@gmail.com +91-9741685142" at bounding box center [200, 149] width 284 height 107
copy div "mukeshdasohamath0@gmail.com"
click at [982, 130] on div at bounding box center [973, 123] width 24 height 22
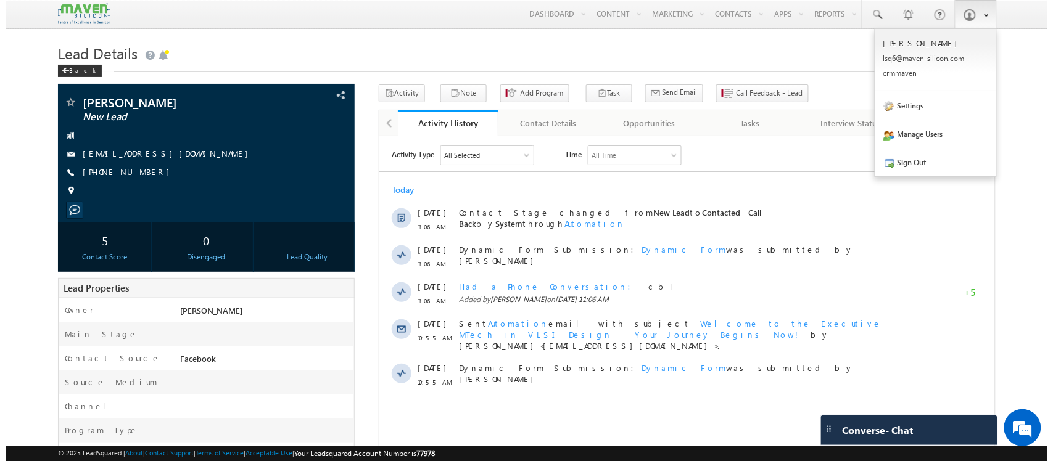
scroll to position [0, 0]
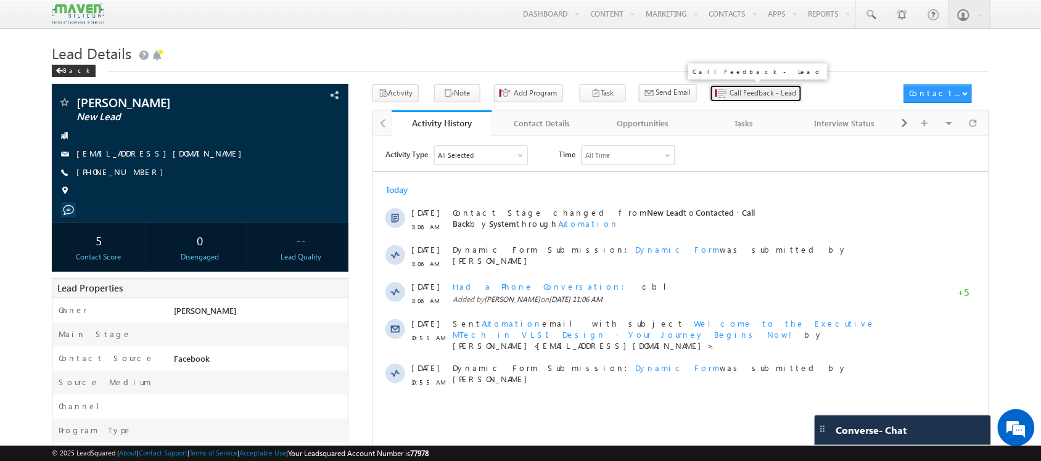
click at [740, 97] on span "Call Feedback - Lead" at bounding box center [763, 93] width 67 height 11
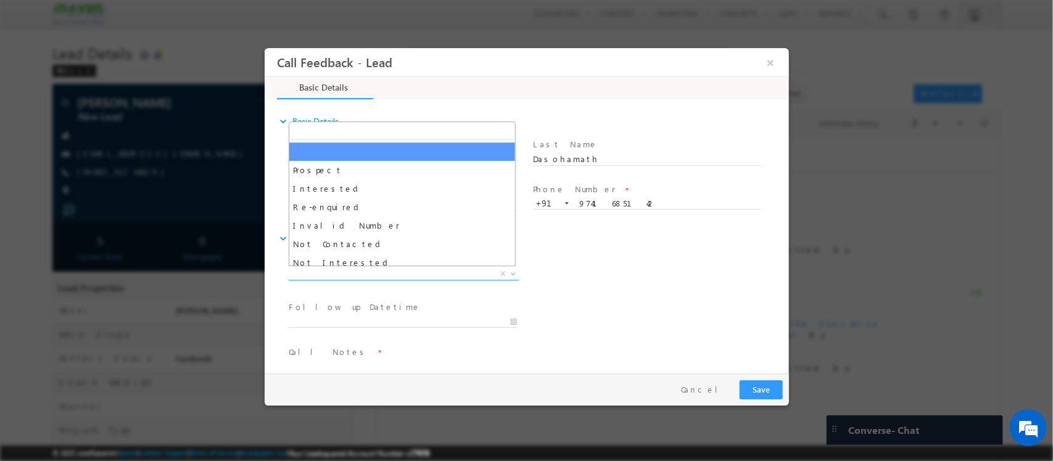
click at [400, 273] on span "X" at bounding box center [403, 274] width 230 height 12
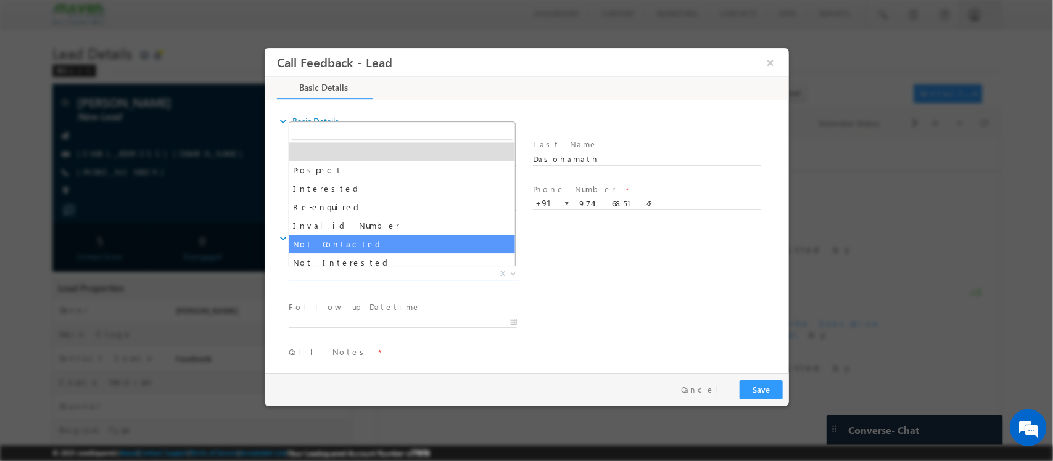
select select "Not Contacted"
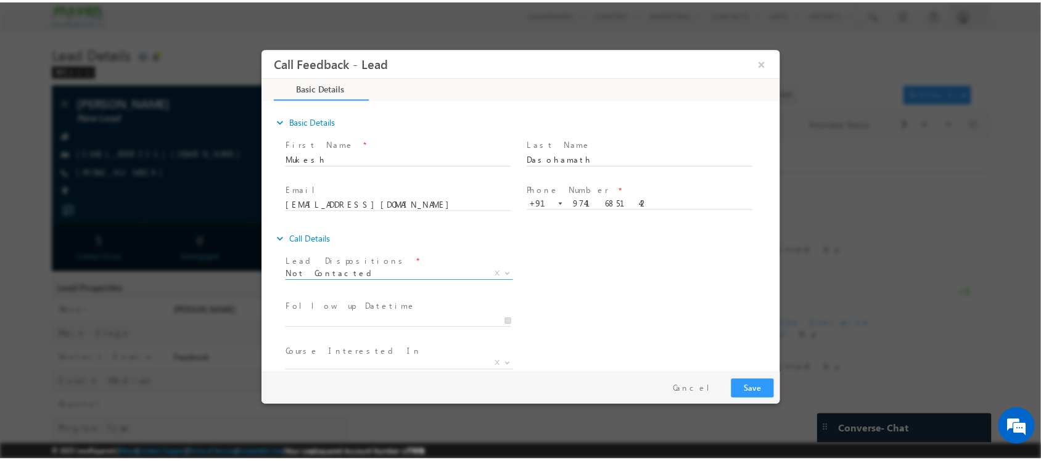
scroll to position [66, 0]
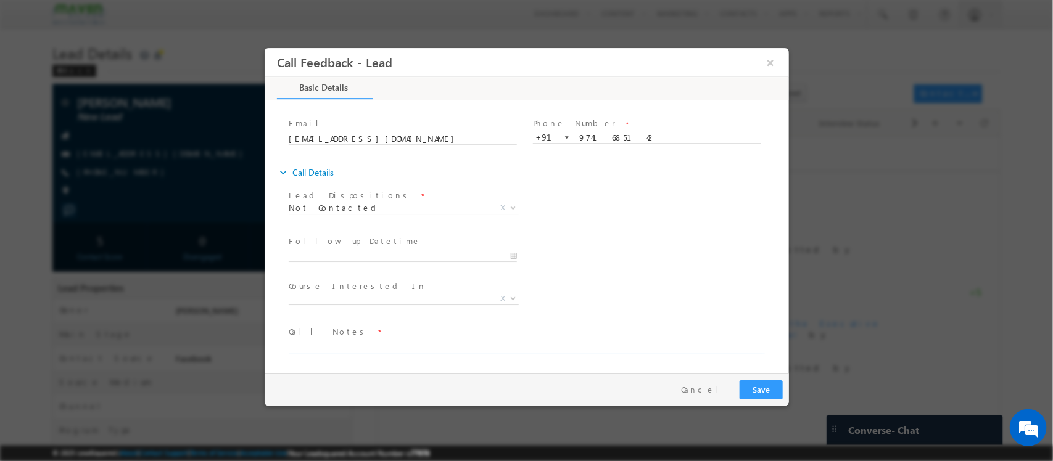
click at [370, 344] on textarea at bounding box center [525, 346] width 474 height 14
type textarea "D"
type textarea "NPU"
click at [753, 394] on button "Save" at bounding box center [760, 390] width 43 height 19
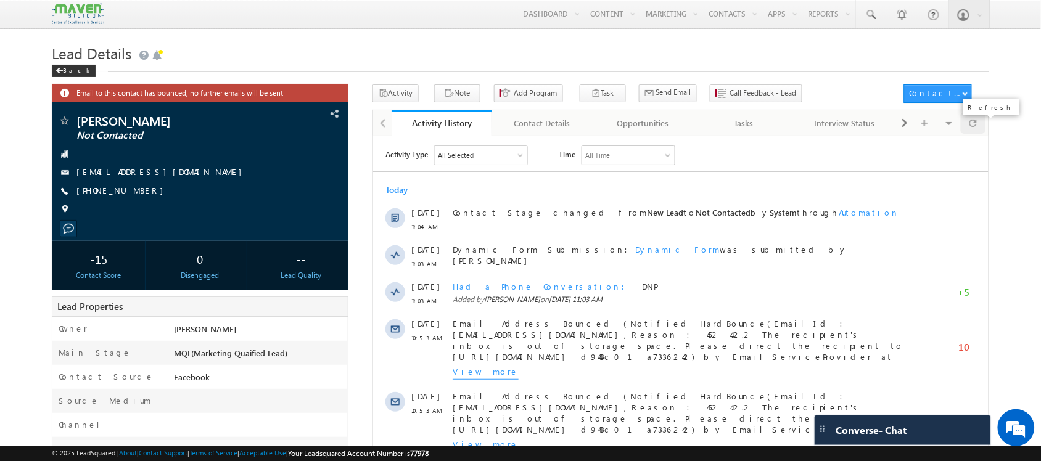
click at [967, 124] on div at bounding box center [973, 123] width 24 height 22
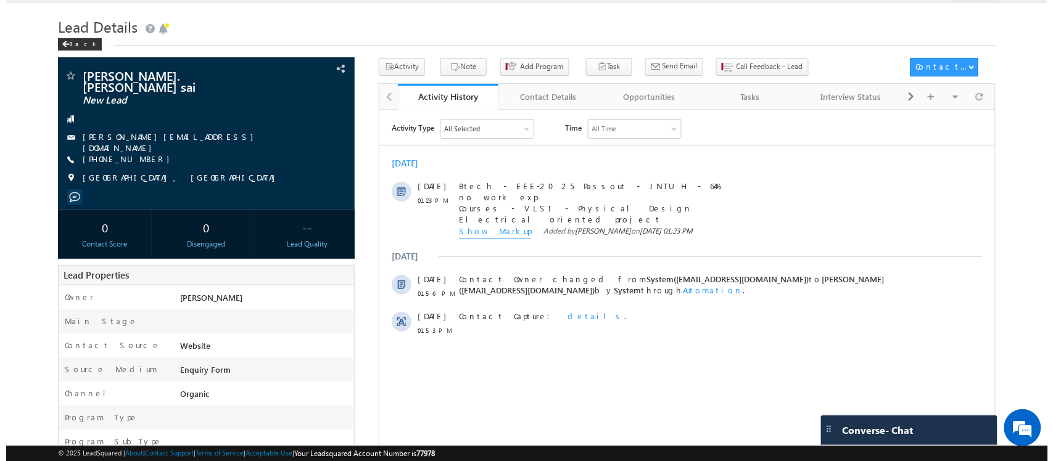
scroll to position [29, 0]
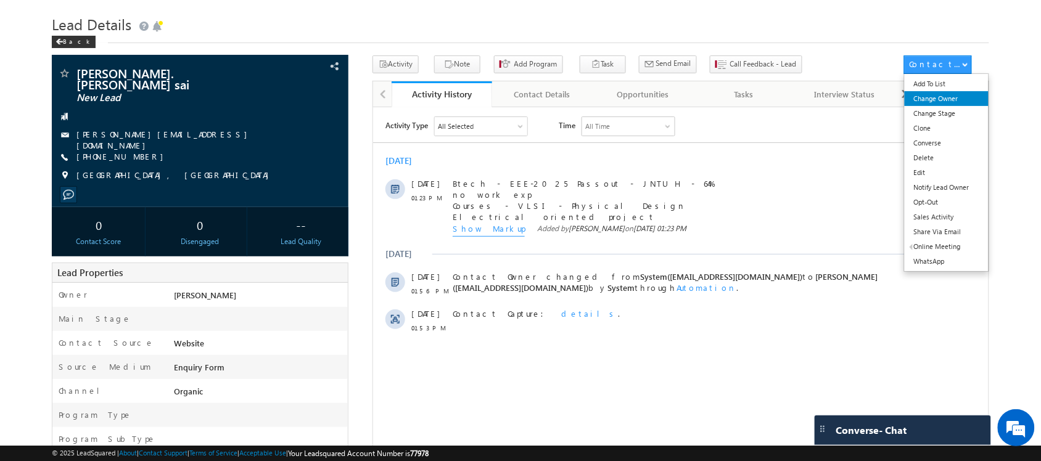
click at [955, 102] on link "Change Owner" at bounding box center [947, 98] width 85 height 15
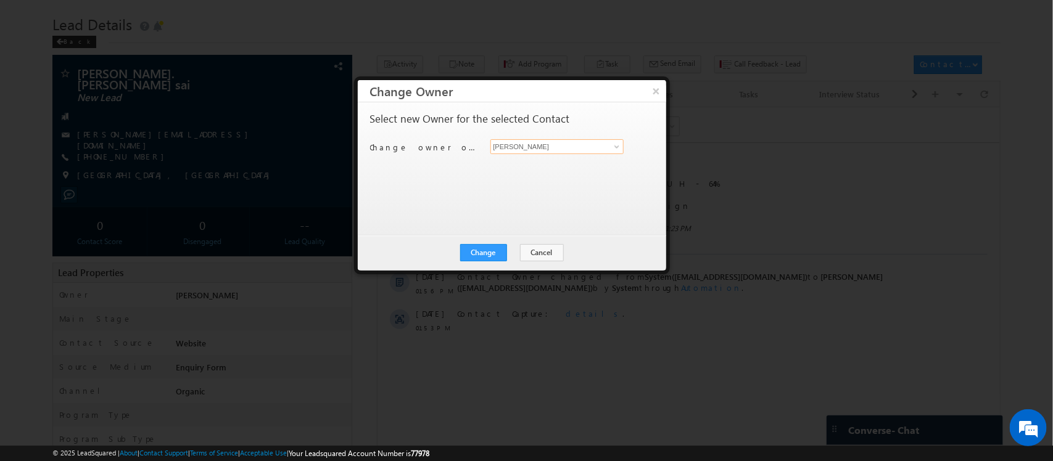
click at [550, 149] on input "[PERSON_NAME]" at bounding box center [557, 146] width 134 height 15
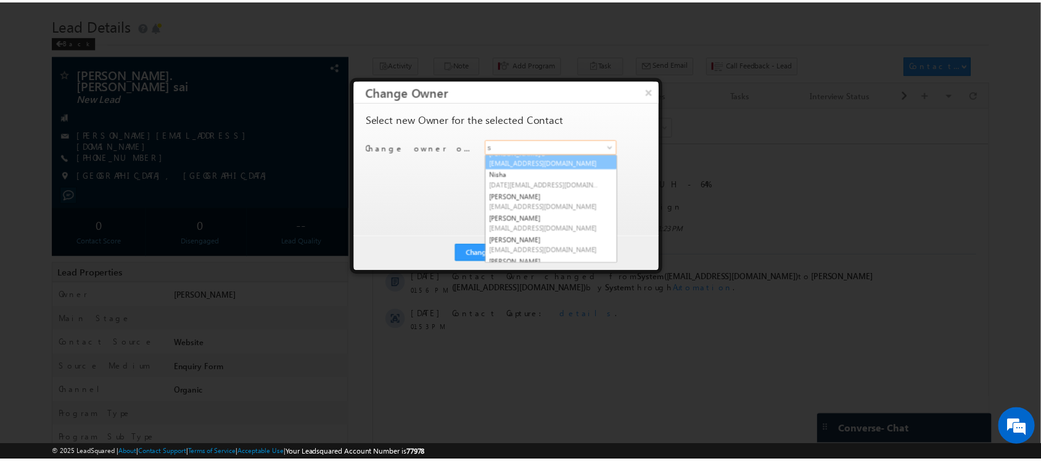
scroll to position [118, 0]
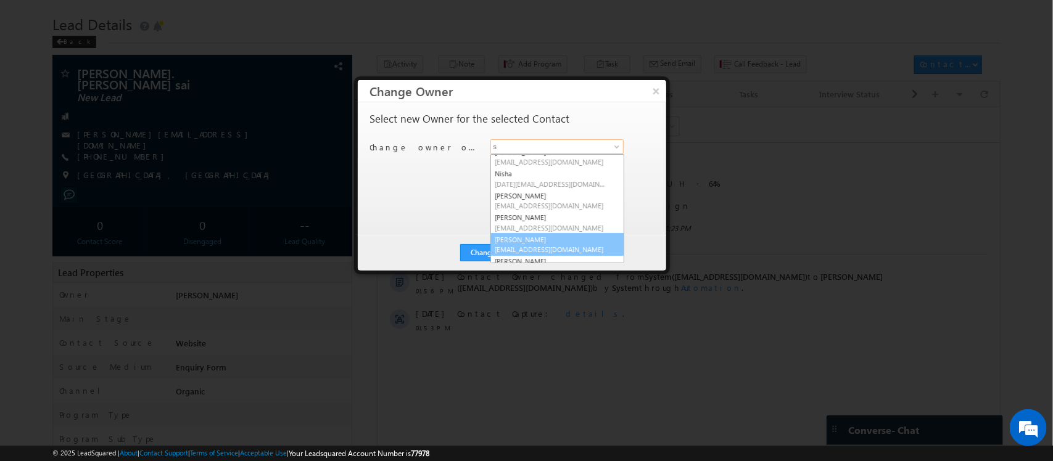
click at [521, 252] on span "[EMAIL_ADDRESS][DOMAIN_NAME]" at bounding box center [550, 249] width 111 height 9
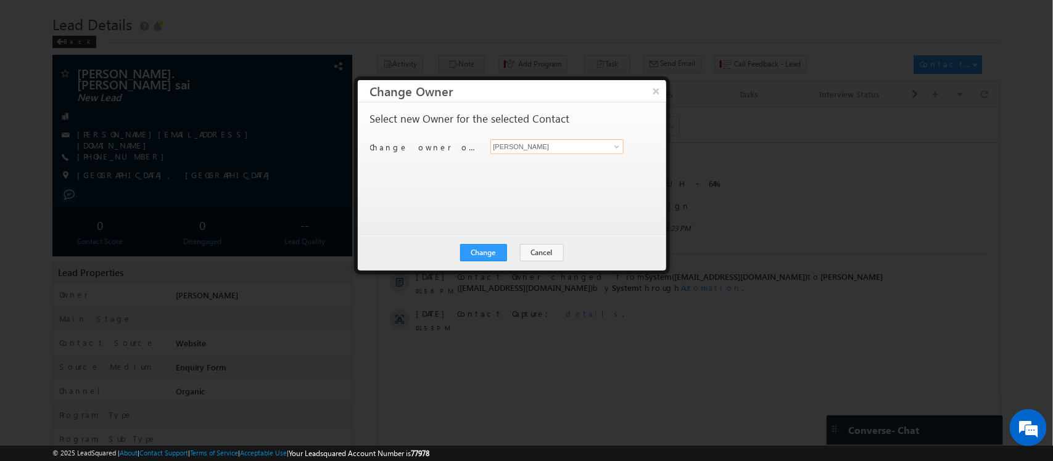
type input "[PERSON_NAME]"
click at [490, 250] on button "Change" at bounding box center [483, 252] width 47 height 17
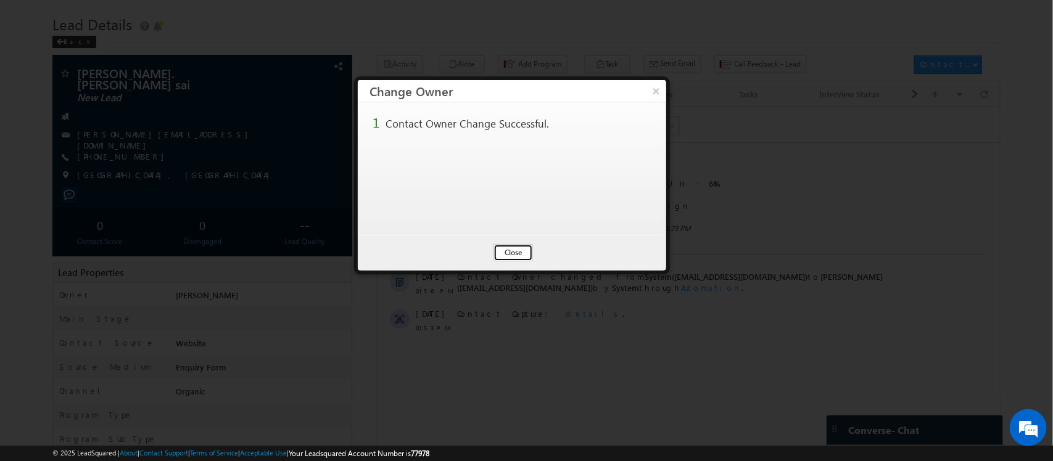
click at [516, 257] on button "Close" at bounding box center [513, 252] width 39 height 17
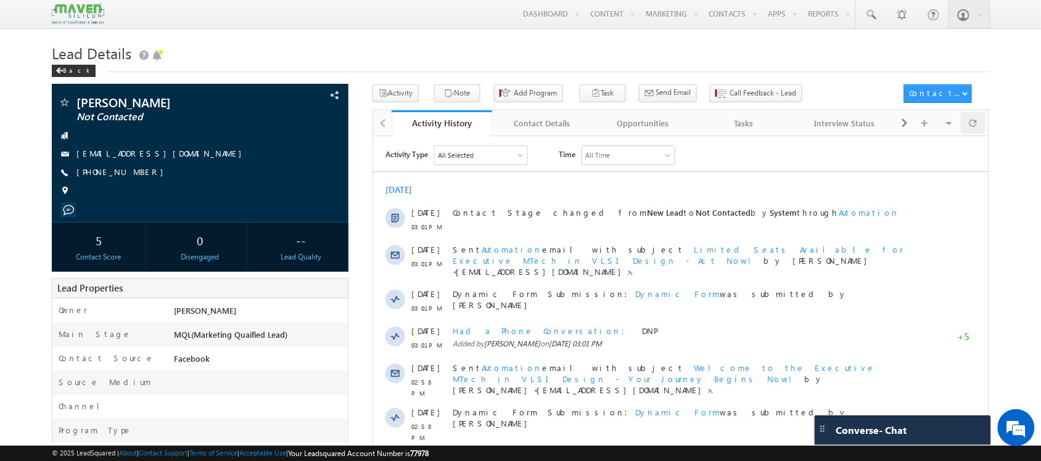
click at [979, 128] on div at bounding box center [973, 123] width 24 height 22
click at [982, 133] on div at bounding box center [973, 123] width 24 height 22
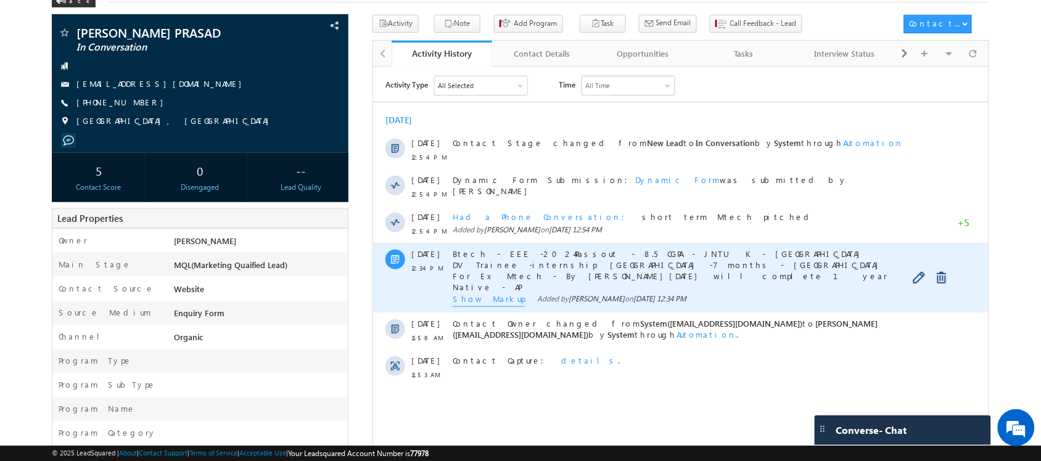
scroll to position [71, 0]
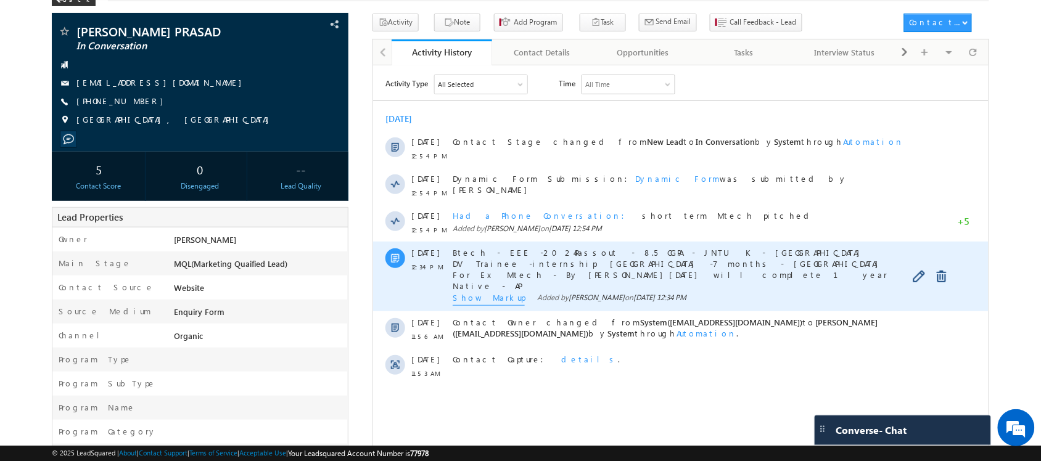
click at [477, 299] on span "Show Markup" at bounding box center [488, 299] width 72 height 14
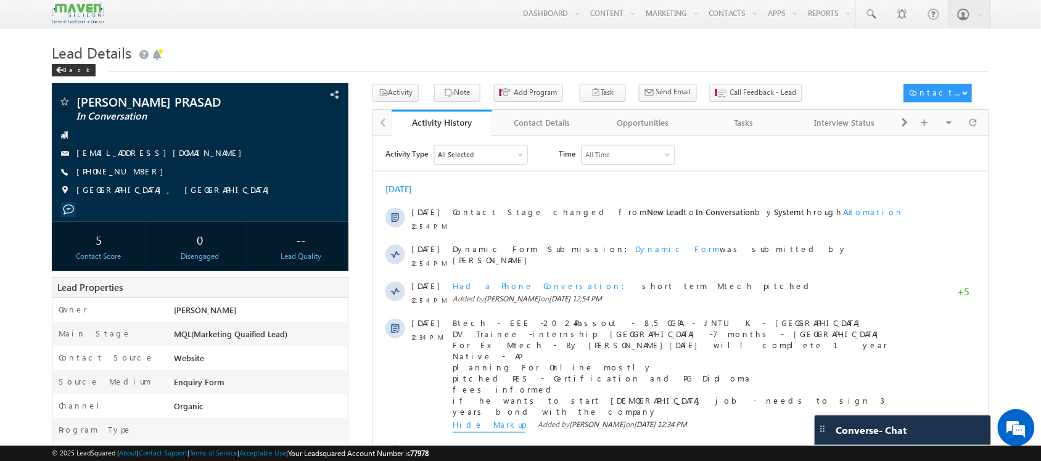
scroll to position [0, 0]
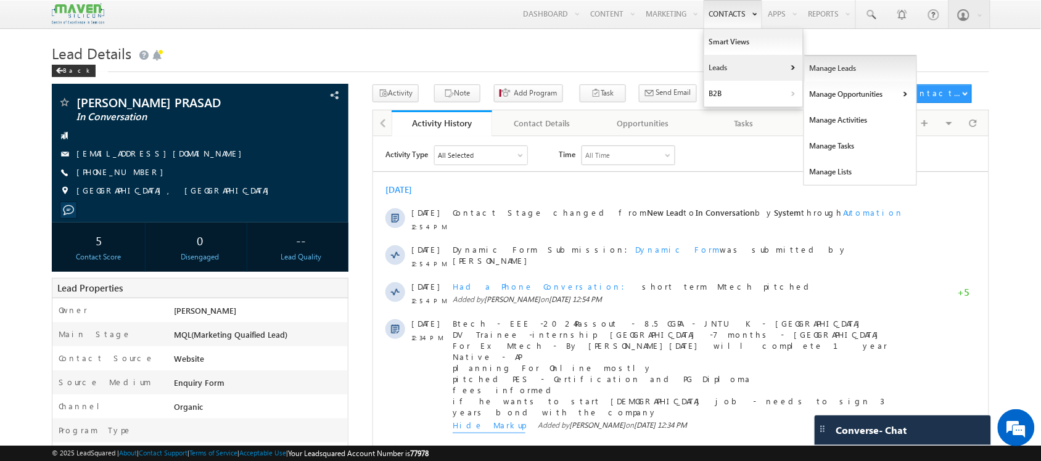
click at [815, 72] on link "Manage Leads" at bounding box center [860, 69] width 113 height 26
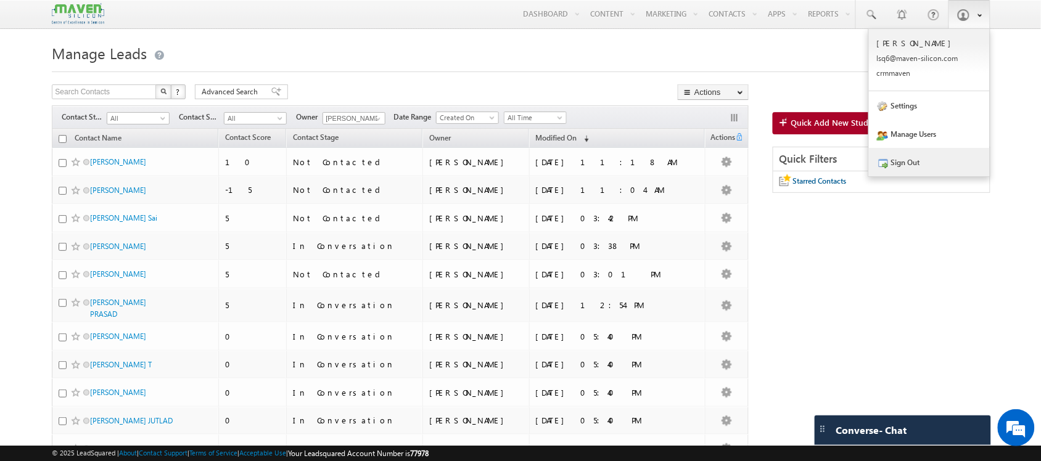
click at [924, 164] on link "Sign Out" at bounding box center [929, 162] width 121 height 28
